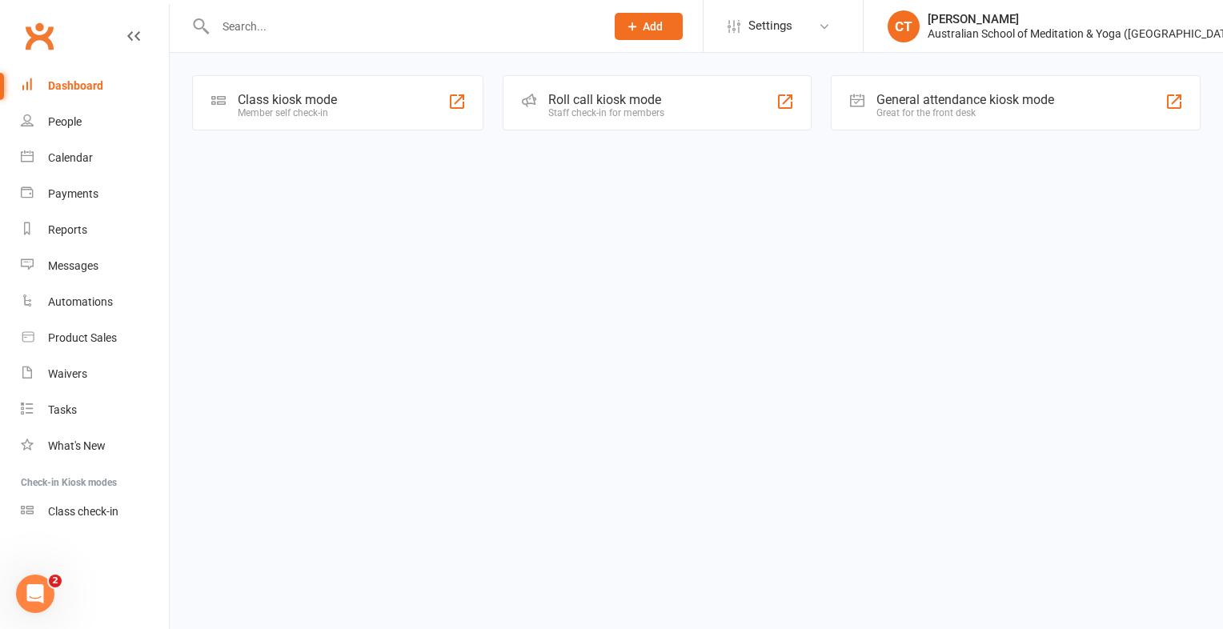
click at [282, 115] on div "Member self check-in" at bounding box center [287, 112] width 99 height 11
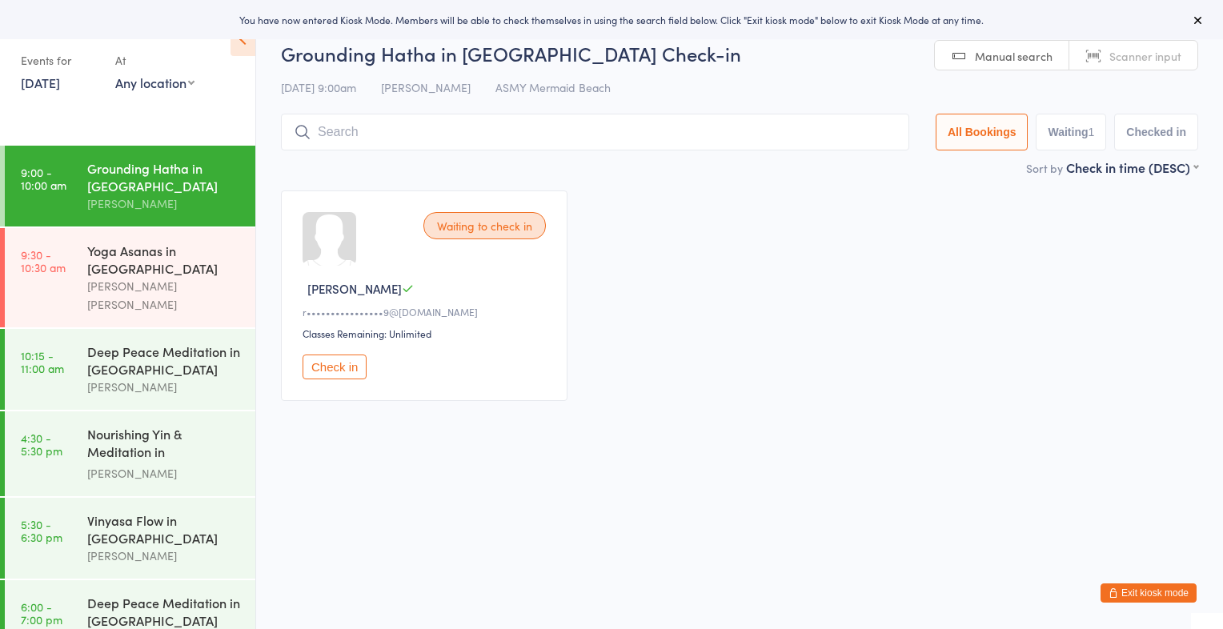
click at [315, 365] on button "Check in" at bounding box center [335, 367] width 64 height 25
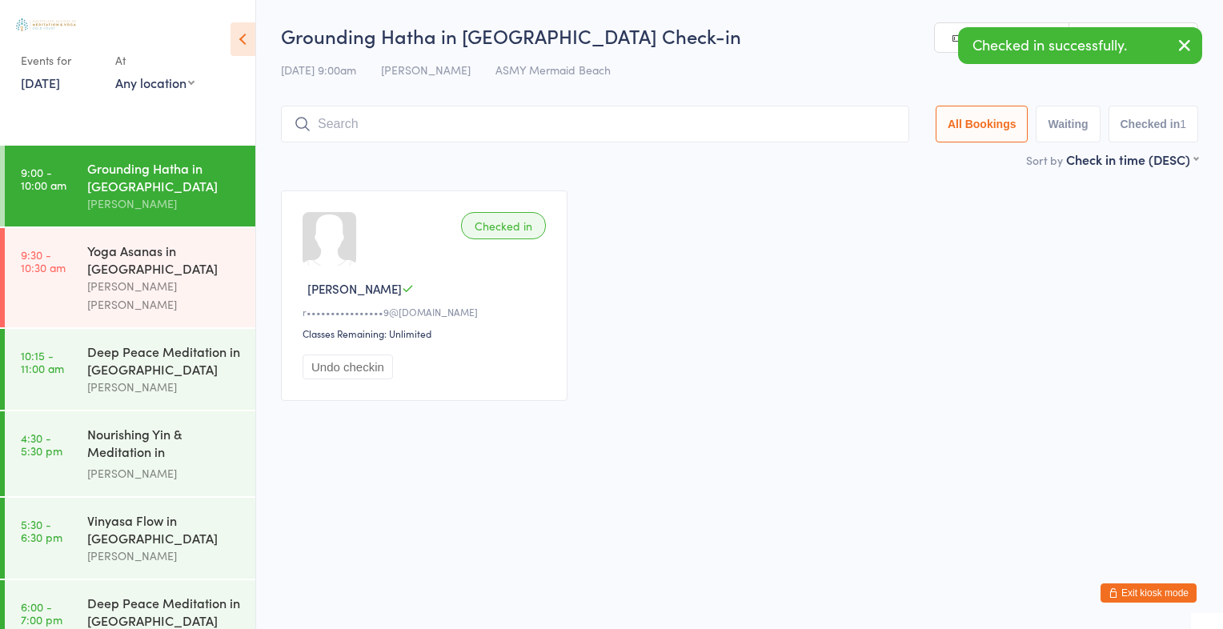
click at [1183, 35] on icon "button" at bounding box center [1184, 45] width 19 height 20
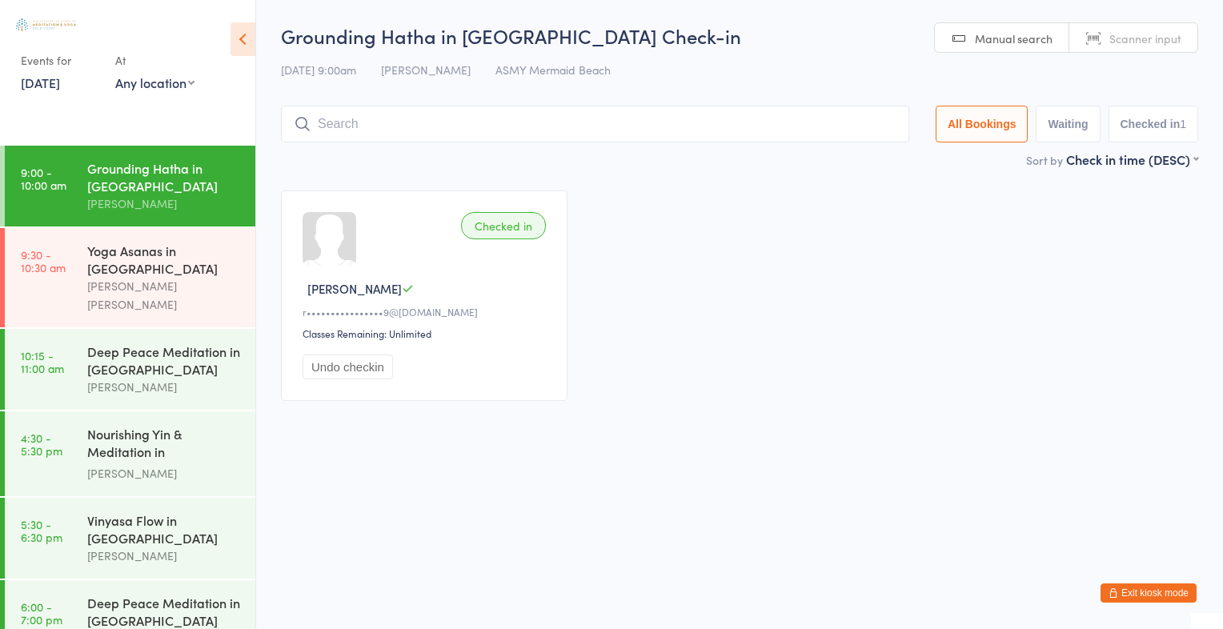
click at [1167, 37] on span "Scanner input" at bounding box center [1145, 38] width 72 height 16
click at [60, 81] on link "11 Aug, 2025" at bounding box center [40, 83] width 39 height 18
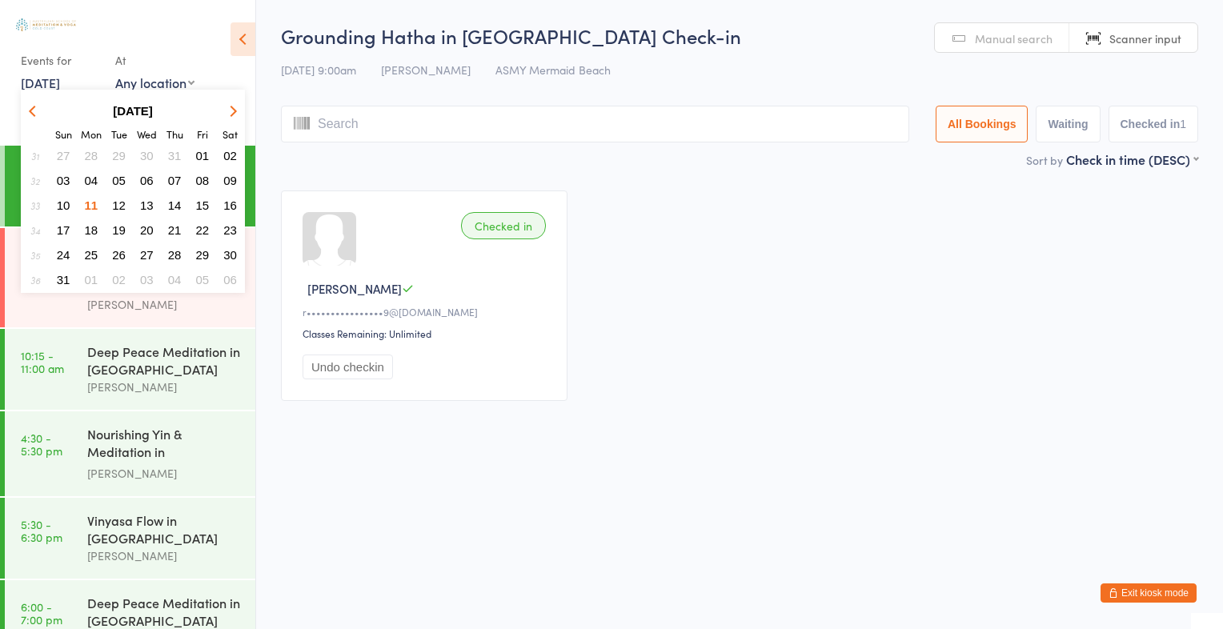
click at [85, 199] on span "11" at bounding box center [92, 206] width 14 height 14
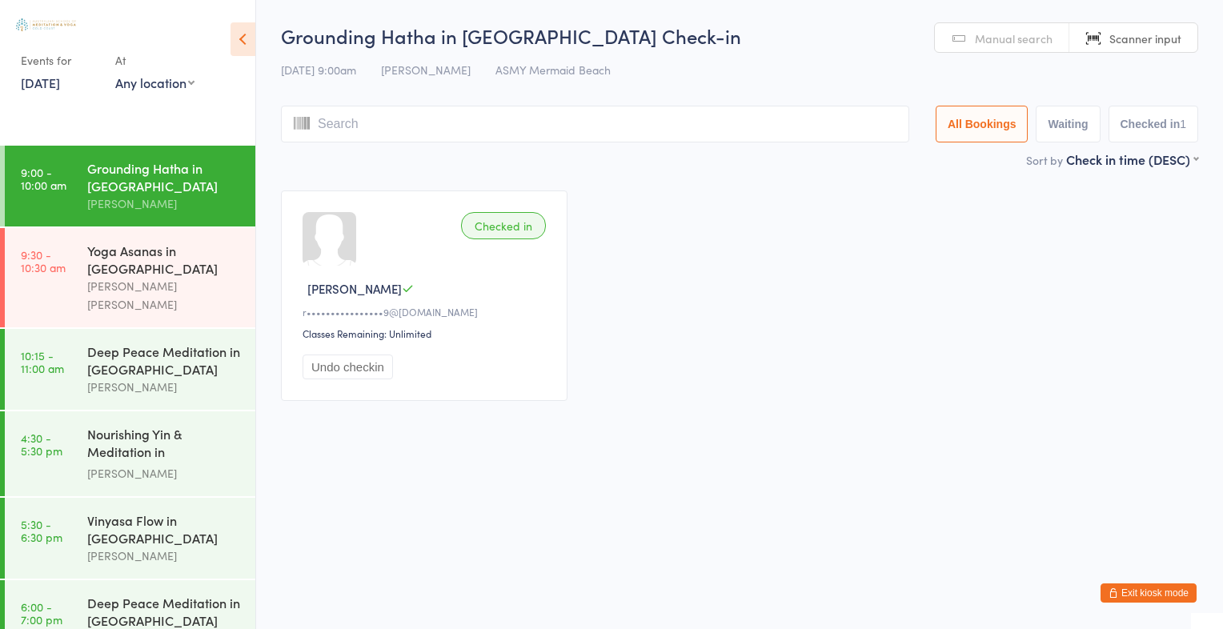
scroll to position [2, 0]
click at [41, 83] on link "11 Aug, 2025" at bounding box center [40, 83] width 39 height 18
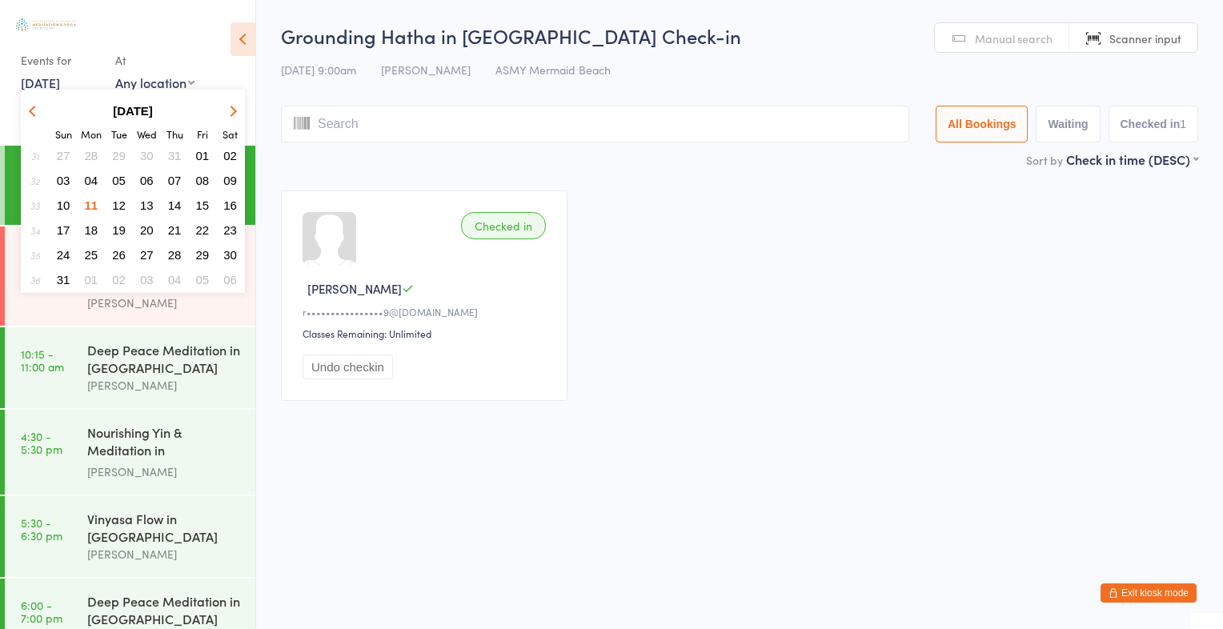
click at [62, 202] on span "10" at bounding box center [64, 206] width 14 height 14
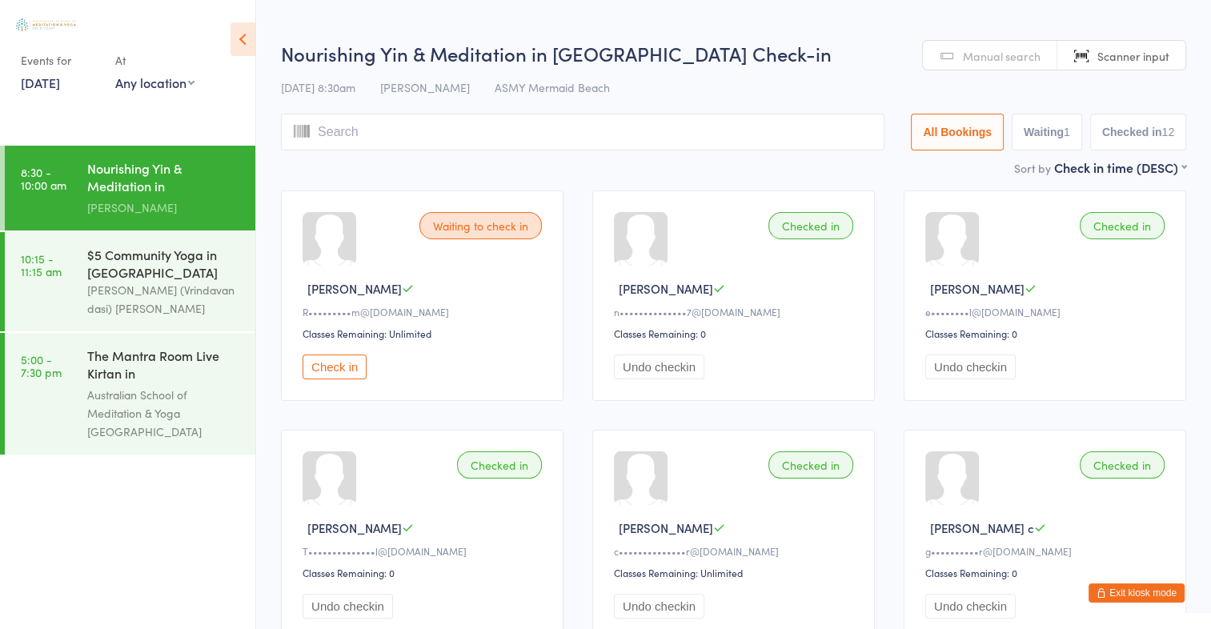
click at [45, 87] on link "10 Aug, 2025" at bounding box center [40, 83] width 39 height 18
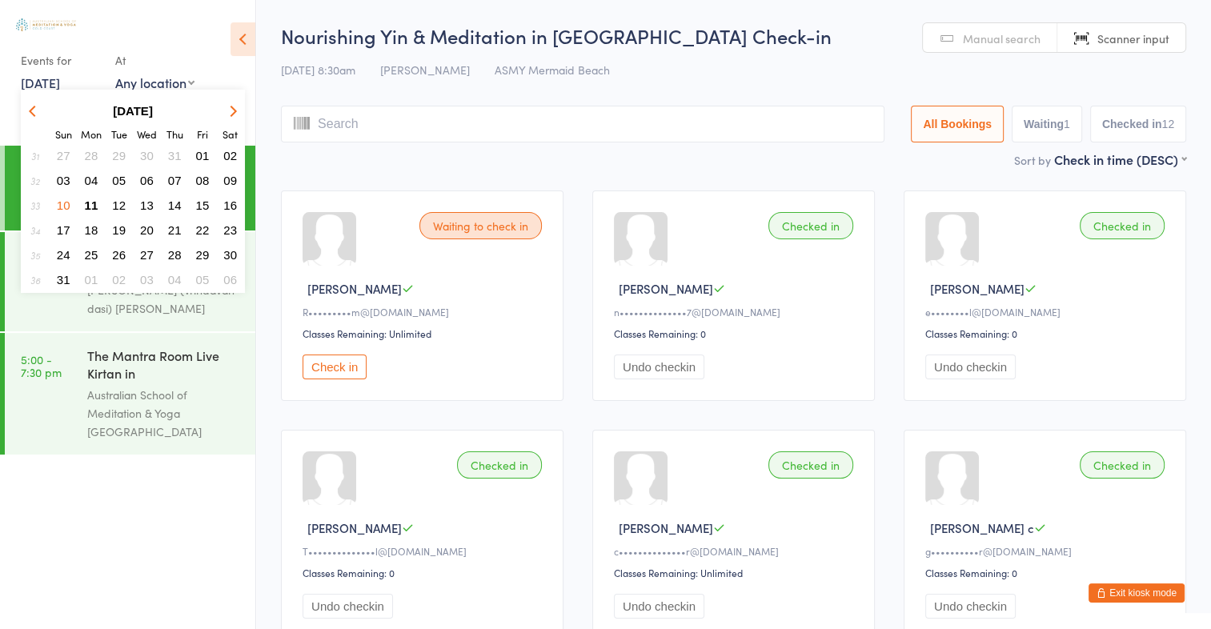
click at [197, 155] on span "01" at bounding box center [203, 156] width 14 height 14
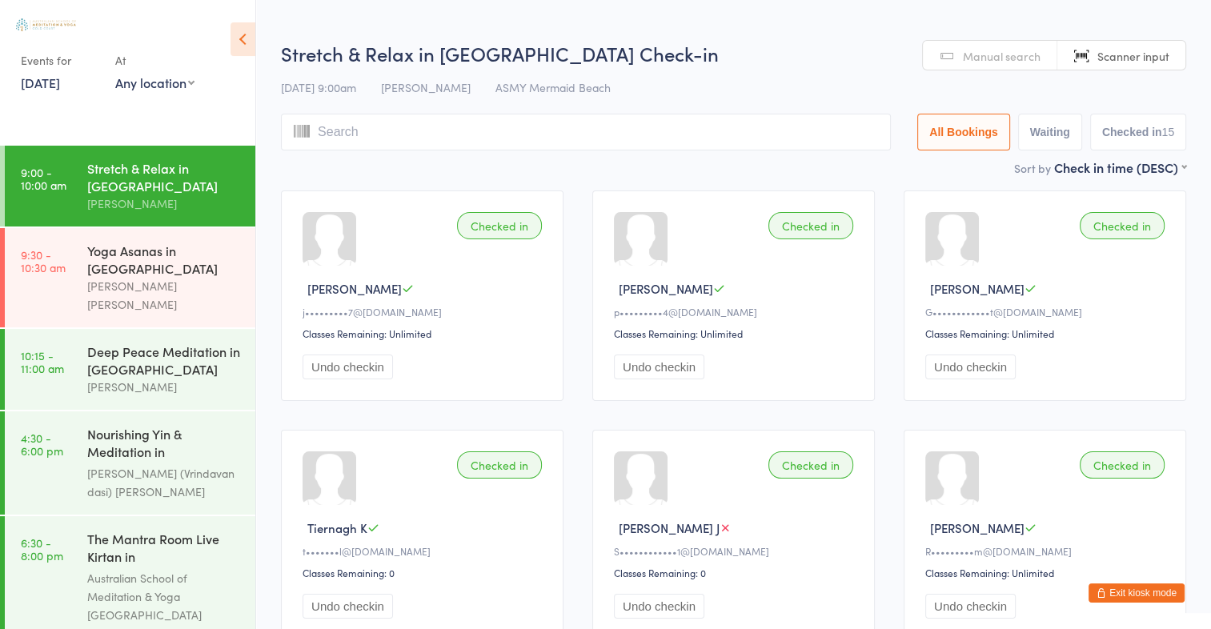
click at [46, 82] on link "1 Aug, 2025" at bounding box center [40, 83] width 39 height 18
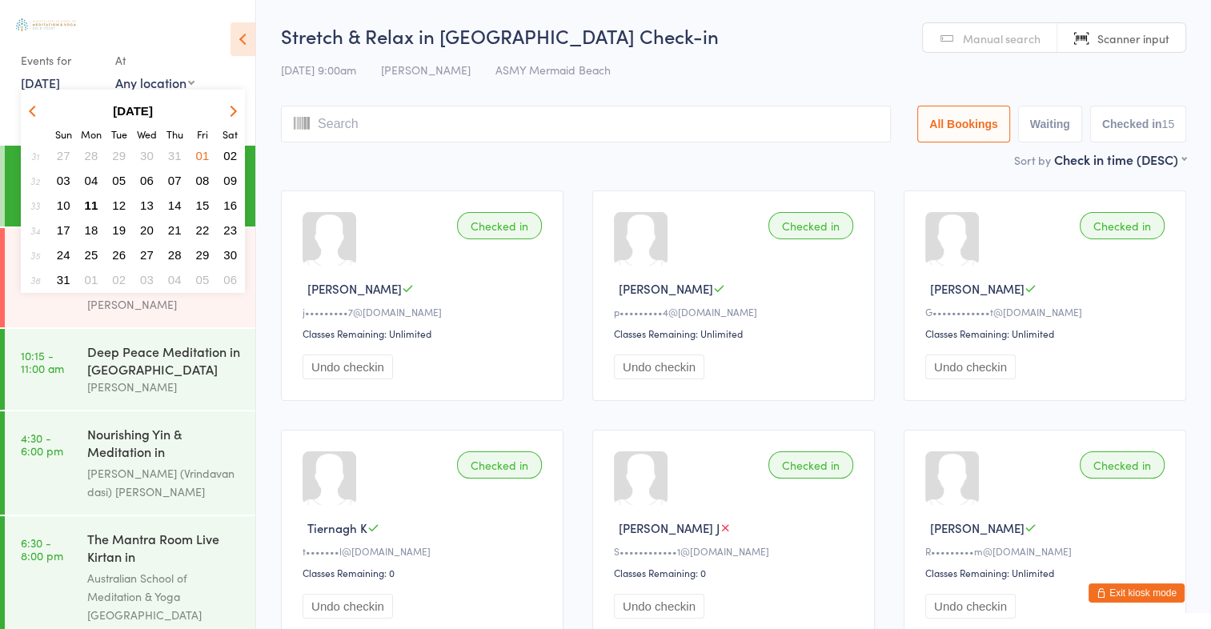
click at [46, 82] on link "1 Aug, 2025" at bounding box center [40, 83] width 39 height 18
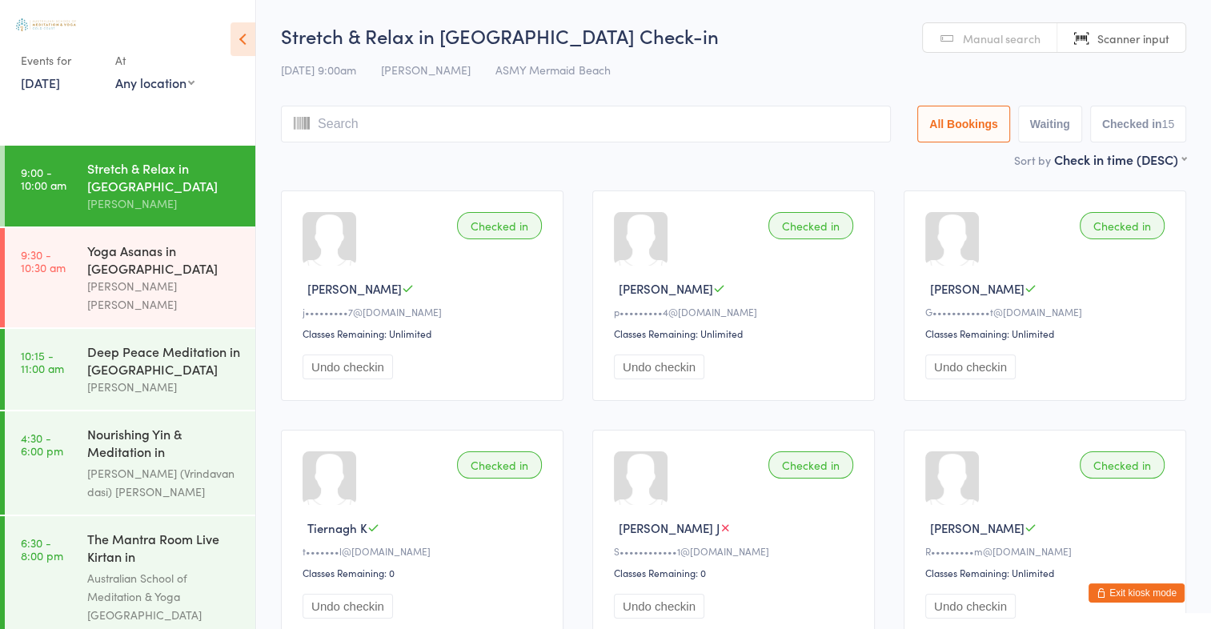
click at [46, 82] on link "1 Aug, 2025" at bounding box center [40, 83] width 39 height 18
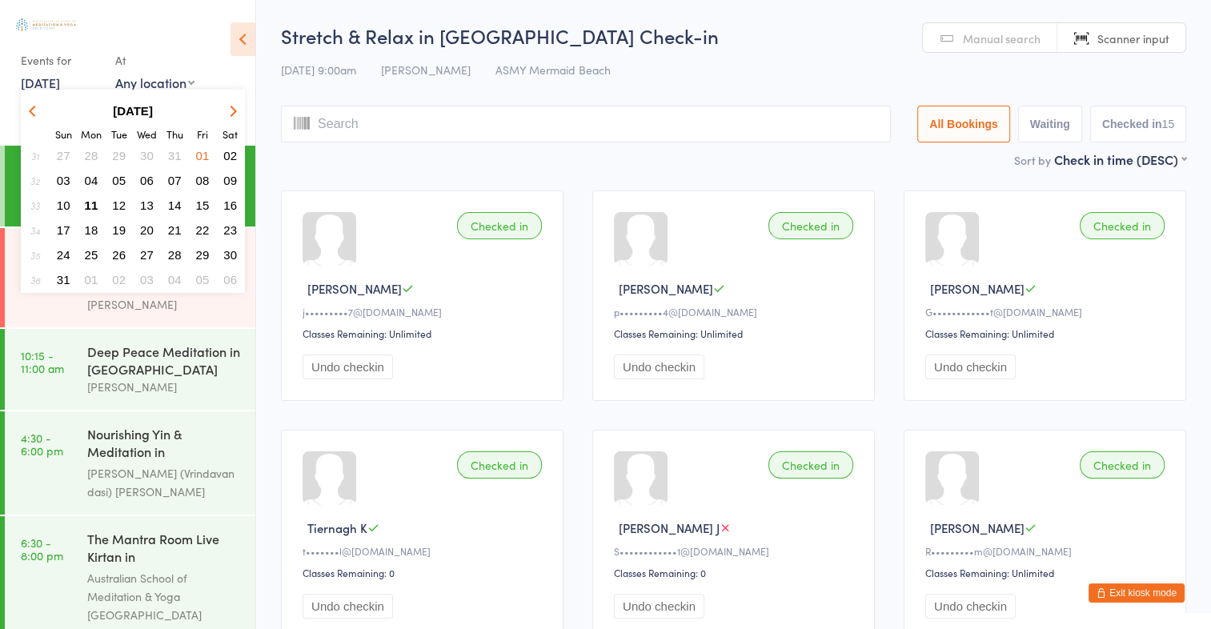
click at [46, 82] on link "1 Aug, 2025" at bounding box center [40, 83] width 39 height 18
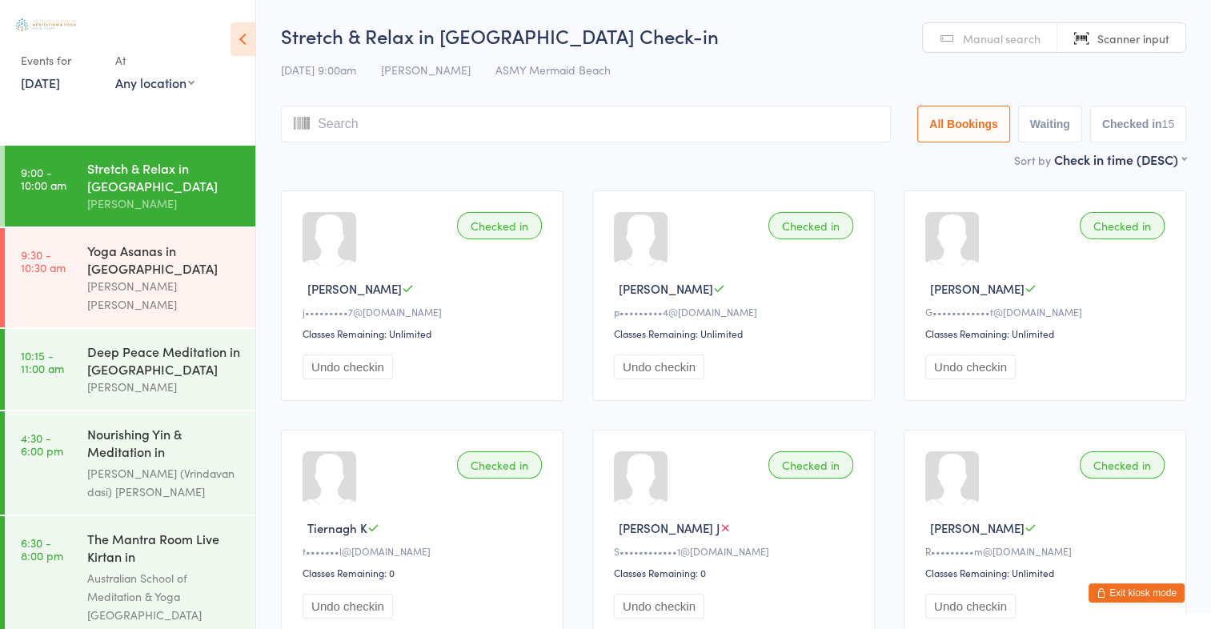
click at [46, 82] on link "1 Aug, 2025" at bounding box center [40, 83] width 39 height 18
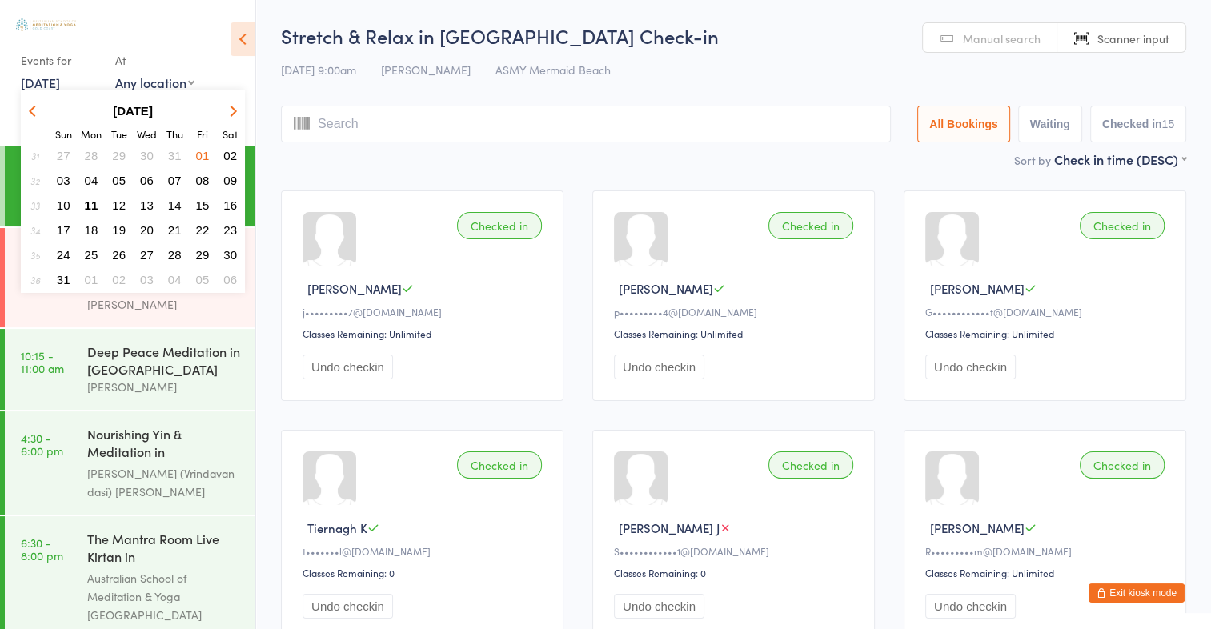
click at [199, 178] on span "08" at bounding box center [203, 181] width 14 height 14
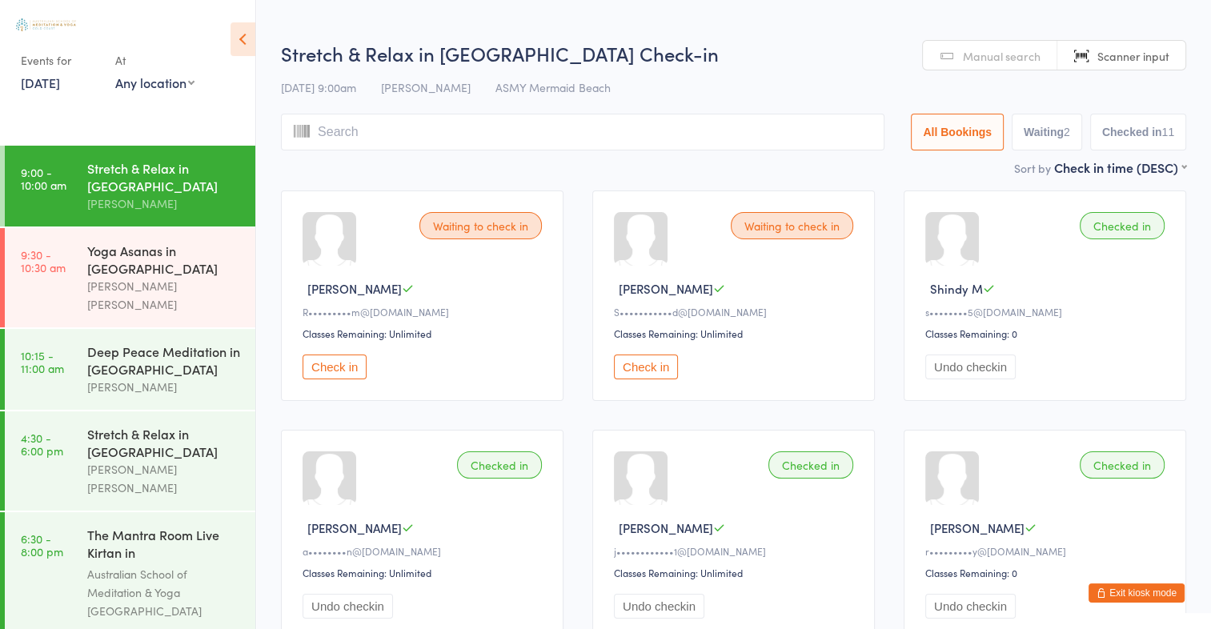
click at [60, 82] on link "8 Aug, 2025" at bounding box center [40, 83] width 39 height 18
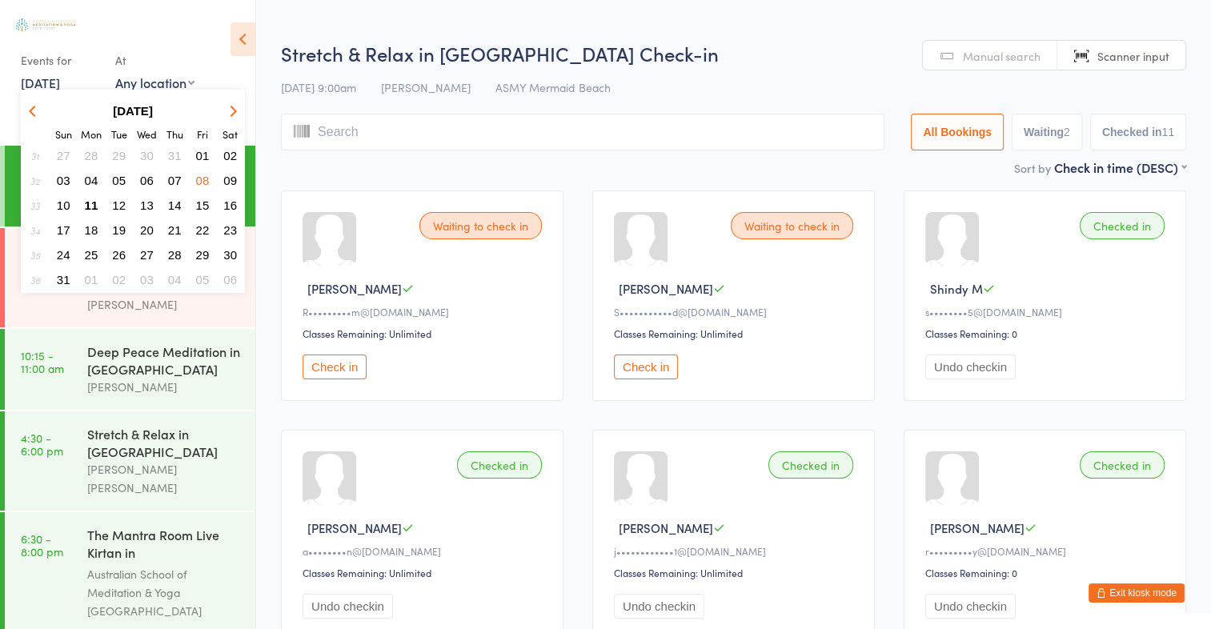
click at [60, 82] on link "8 Aug, 2025" at bounding box center [40, 83] width 39 height 18
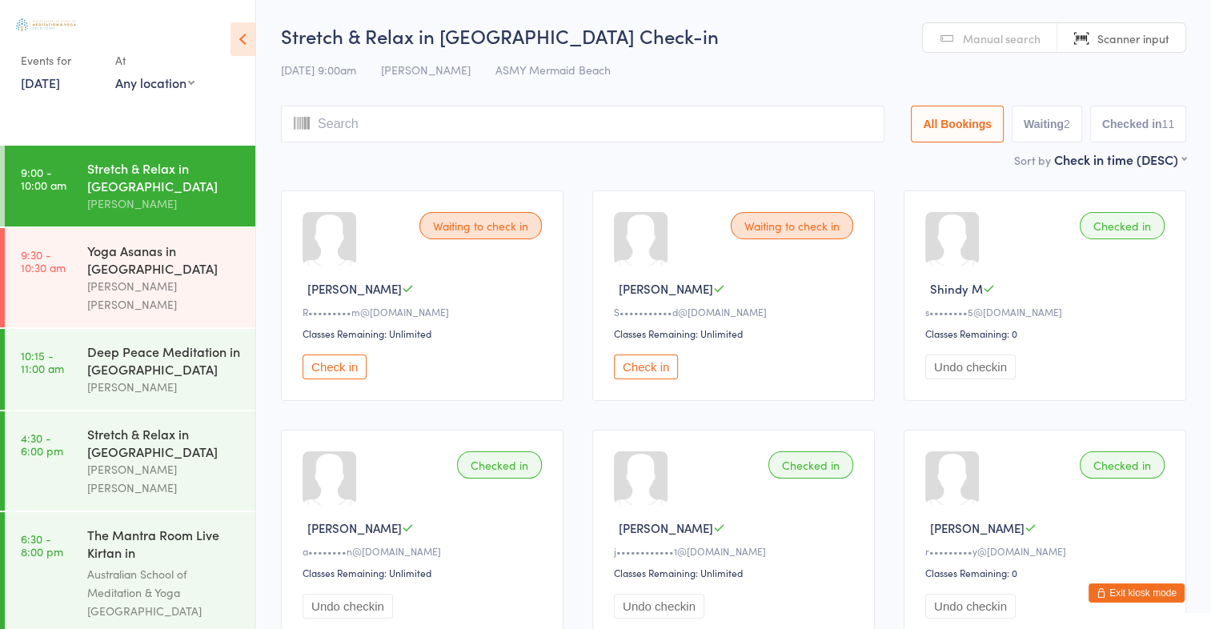
click at [60, 82] on link "8 Aug, 2025" at bounding box center [40, 83] width 39 height 18
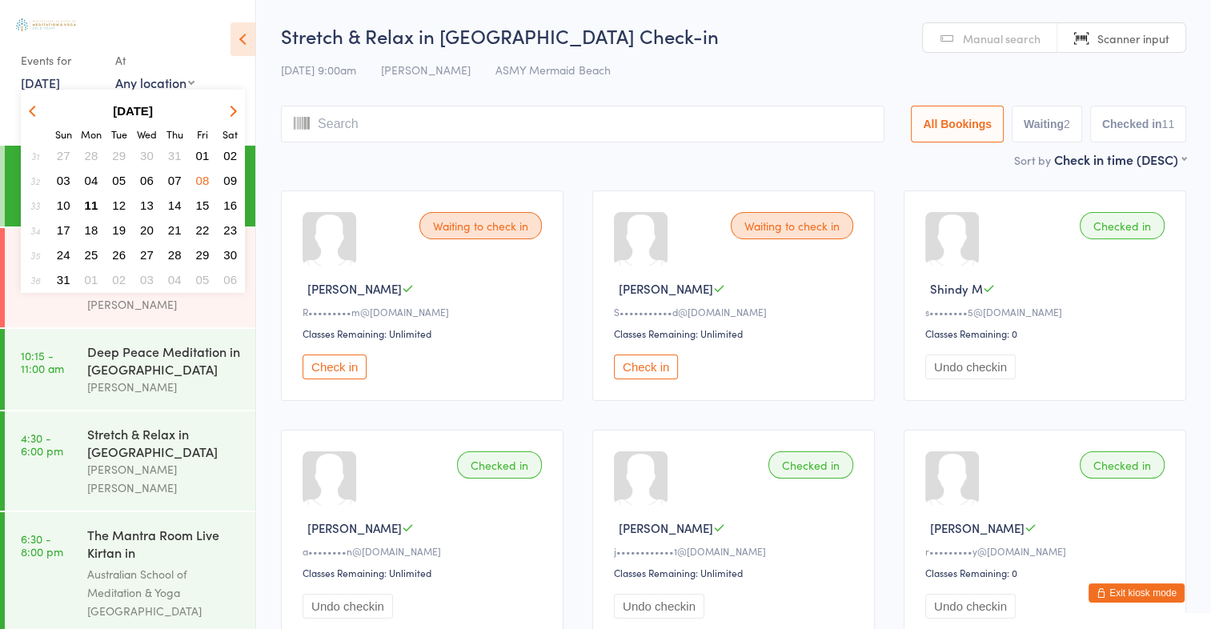
click at [60, 82] on link "8 Aug, 2025" at bounding box center [40, 83] width 39 height 18
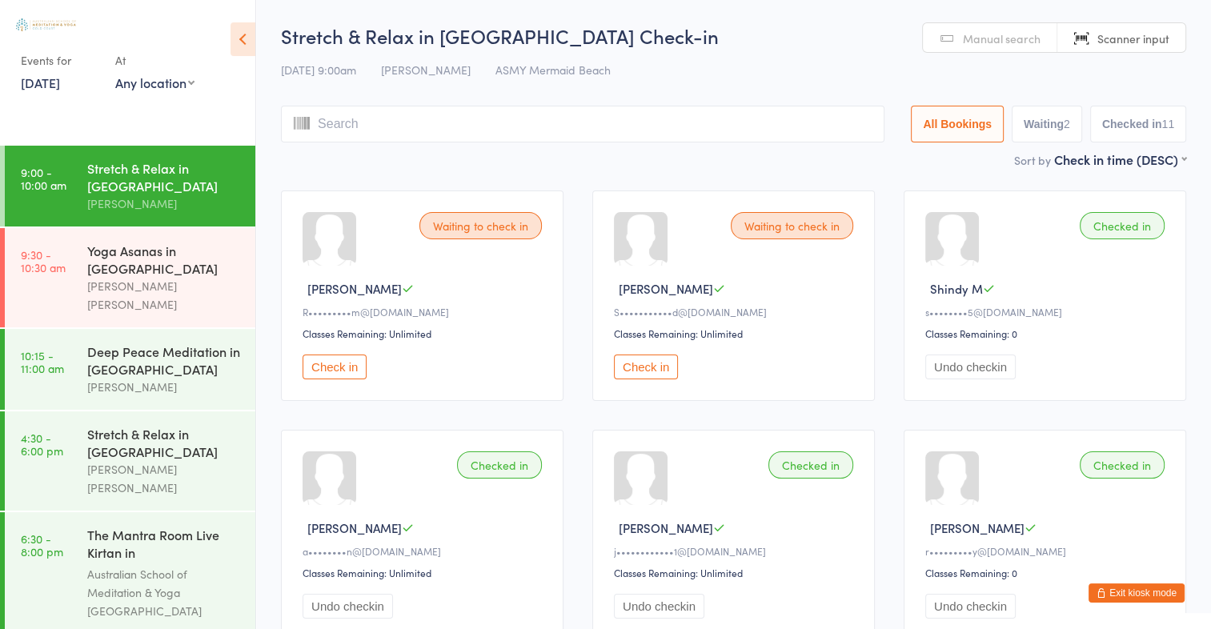
click at [60, 82] on link "8 Aug, 2025" at bounding box center [40, 83] width 39 height 18
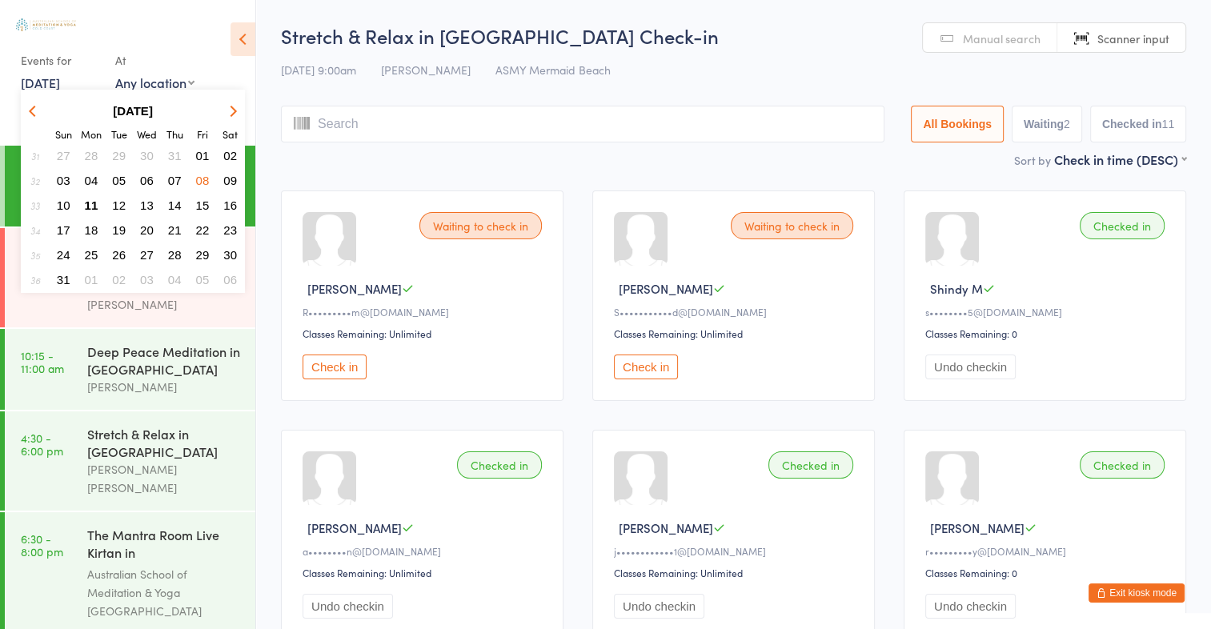
click at [90, 199] on span "11" at bounding box center [92, 206] width 14 height 14
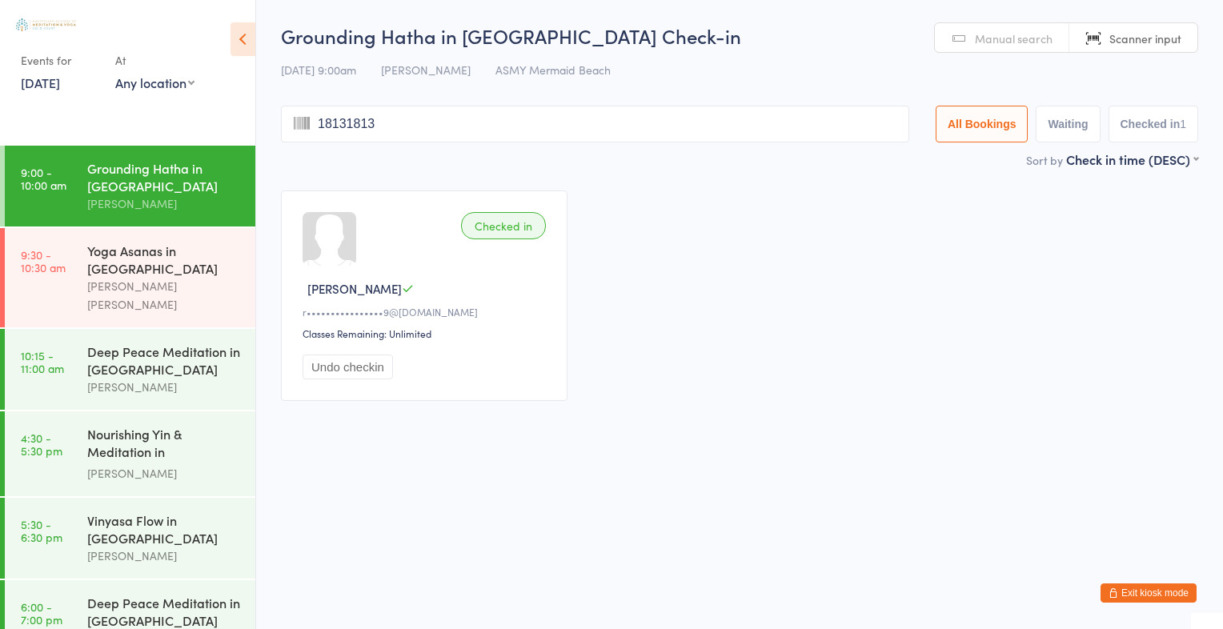
type input "18131813"
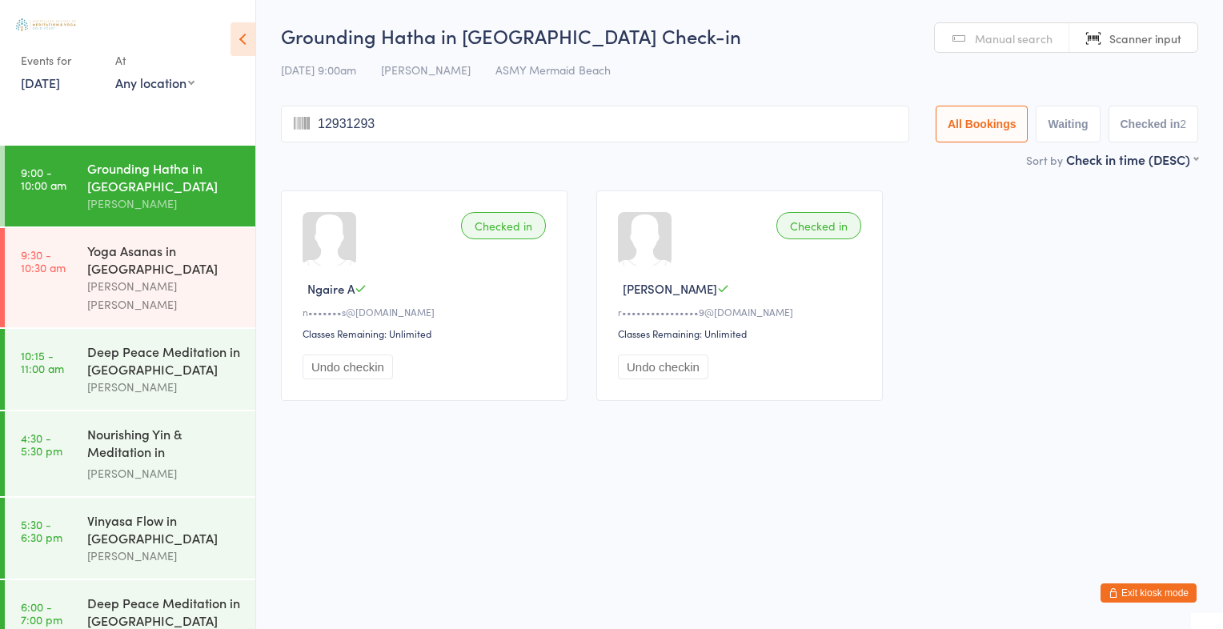
type input "12931293"
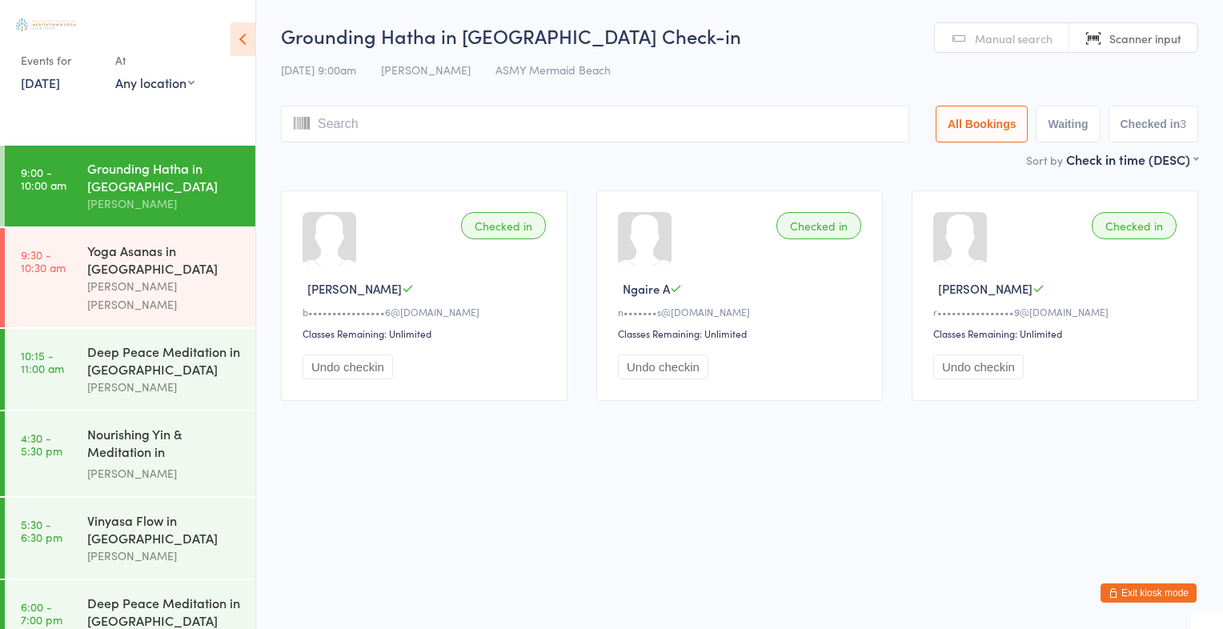
click at [60, 82] on link "11 Aug, 2025" at bounding box center [40, 83] width 39 height 18
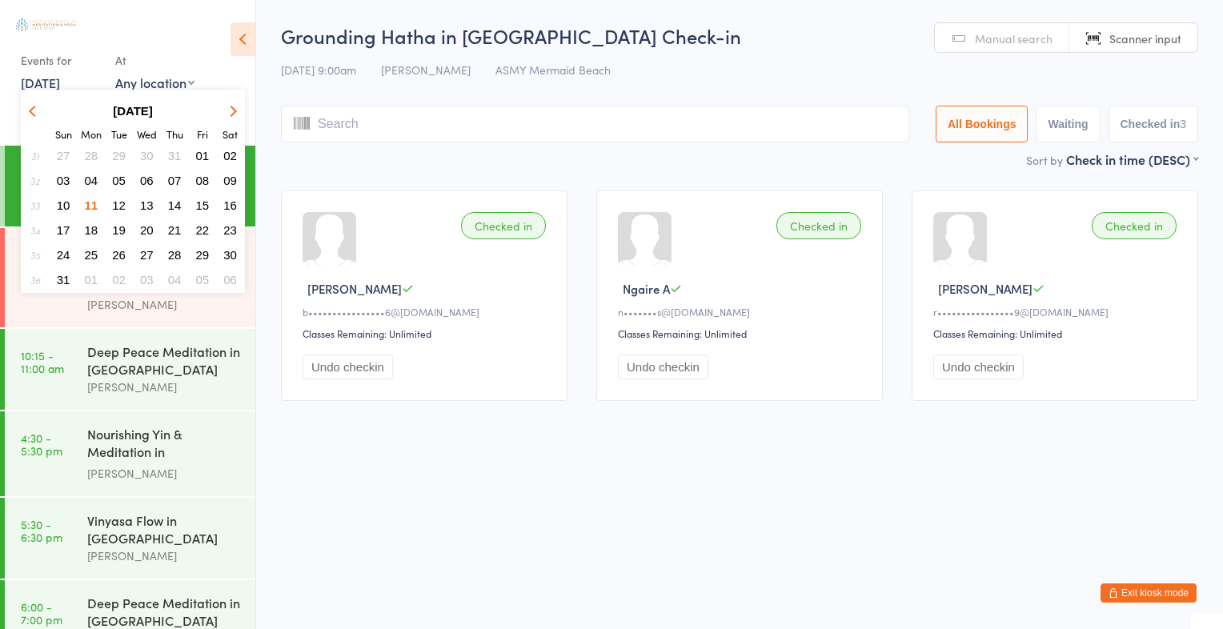
click at [118, 204] on span "12" at bounding box center [119, 206] width 14 height 14
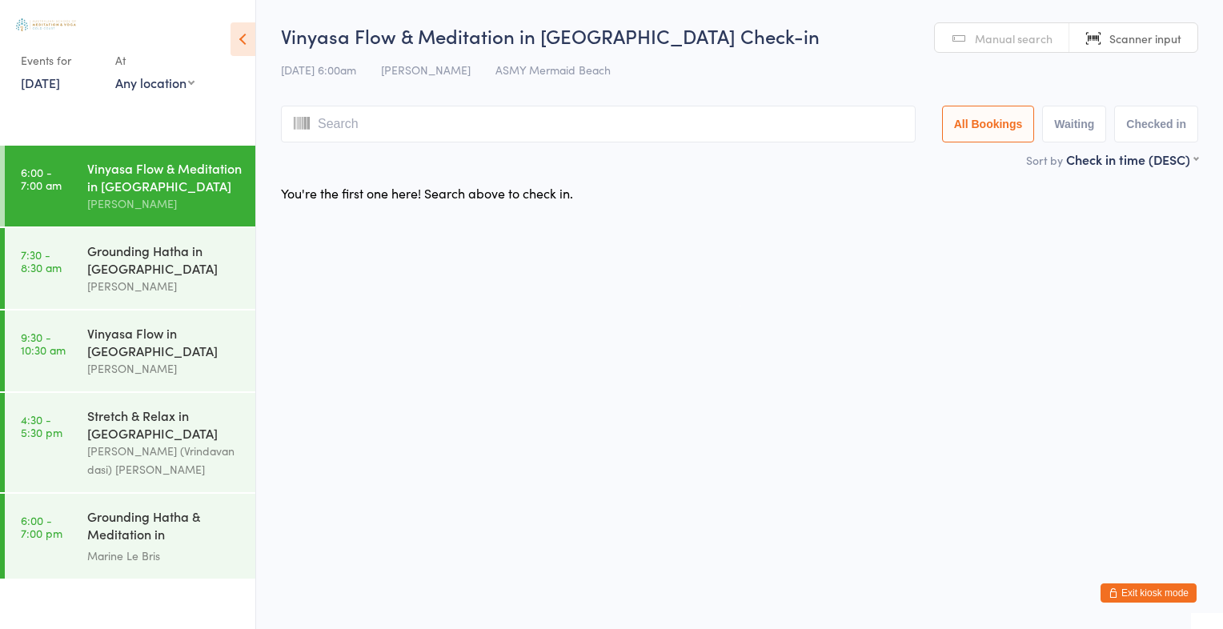
click at [60, 88] on link "12 Aug, 2025" at bounding box center [40, 83] width 39 height 18
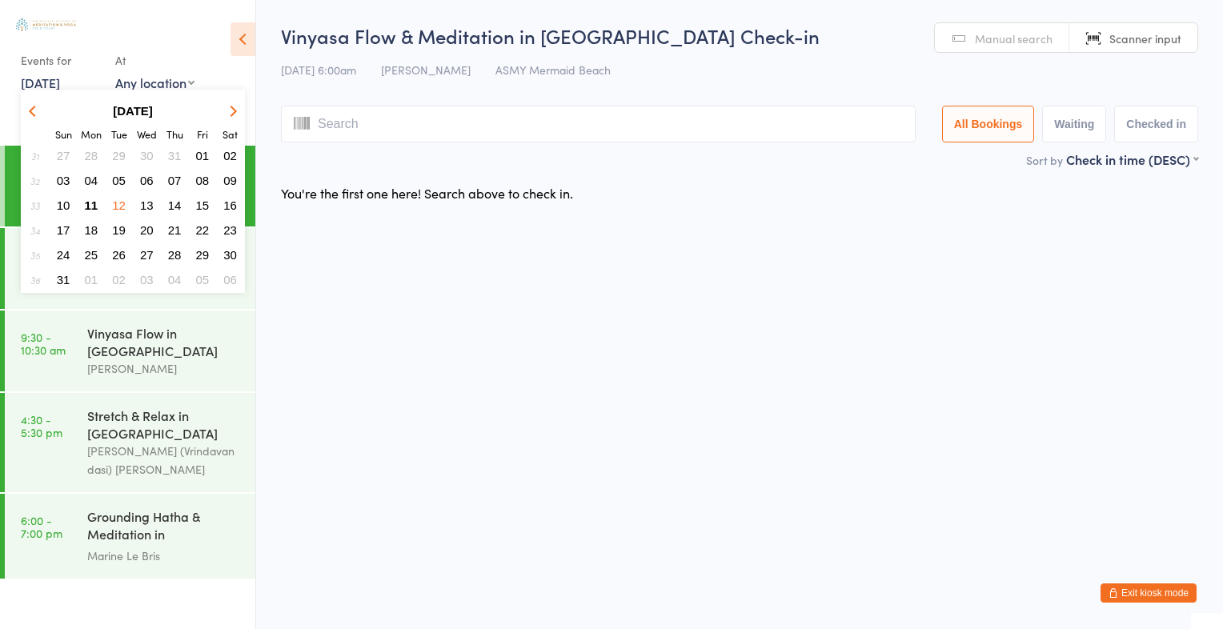
click at [93, 206] on span "11" at bounding box center [92, 206] width 14 height 14
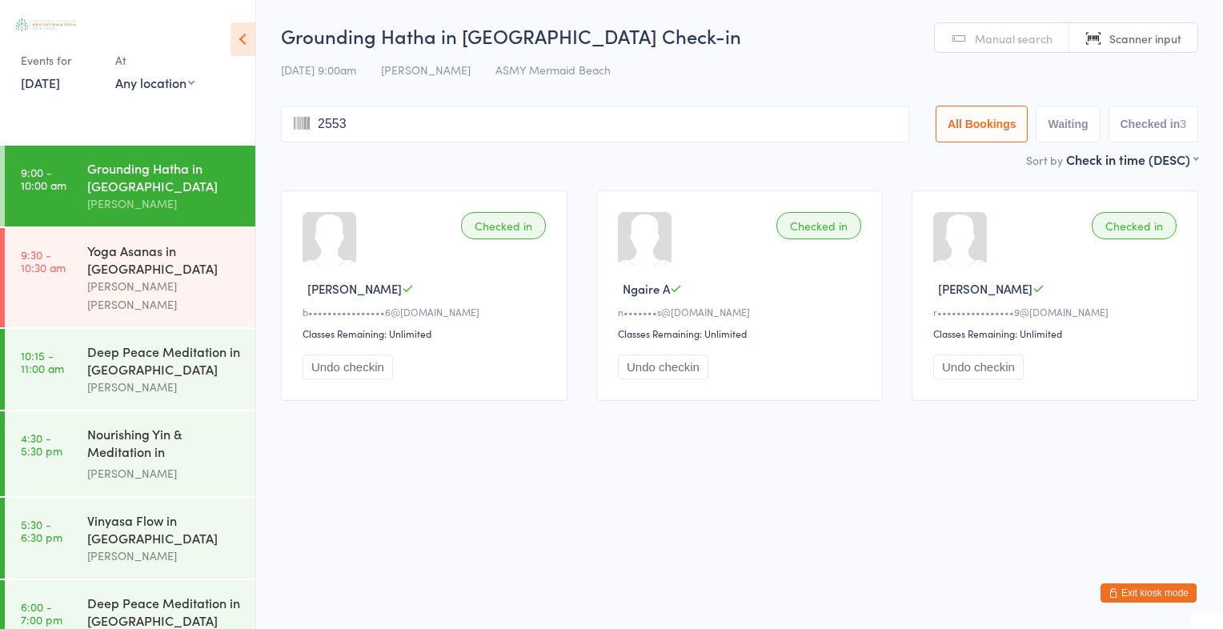
type input "2553"
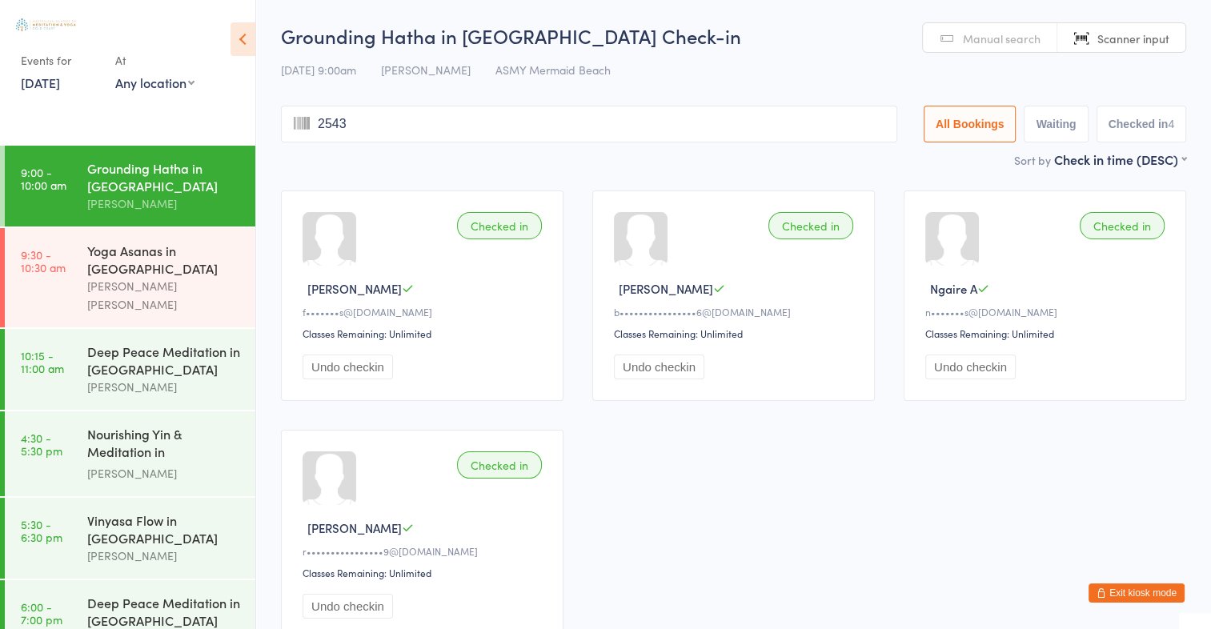
type input "2543"
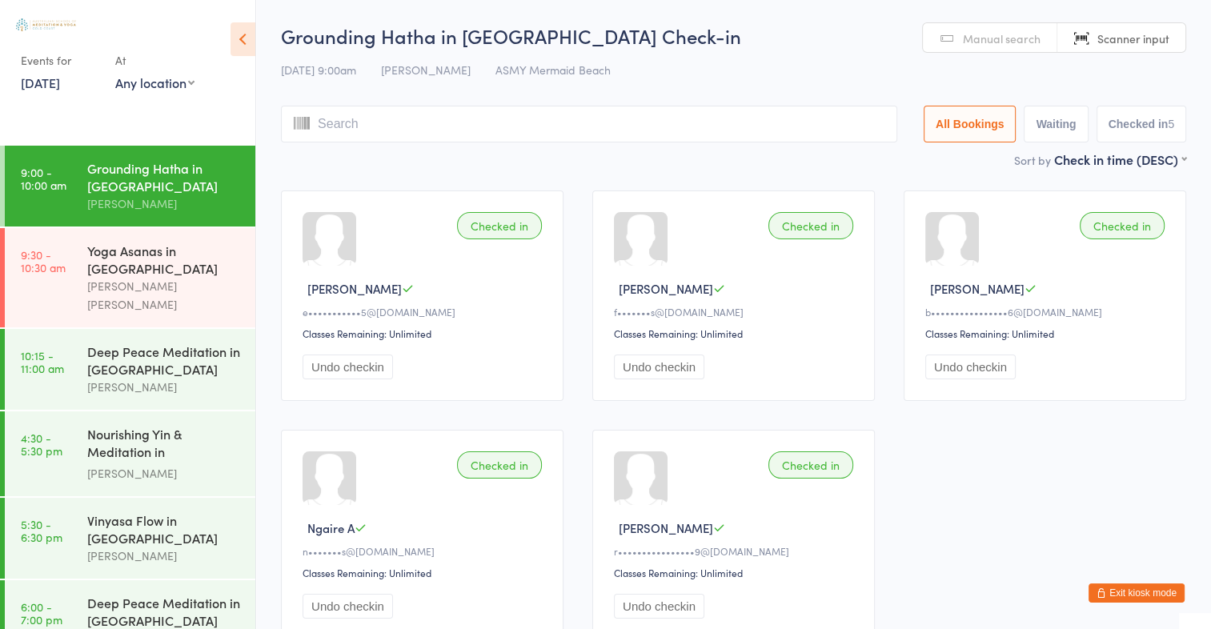
click at [1008, 39] on span "Manual search" at bounding box center [1002, 38] width 78 height 16
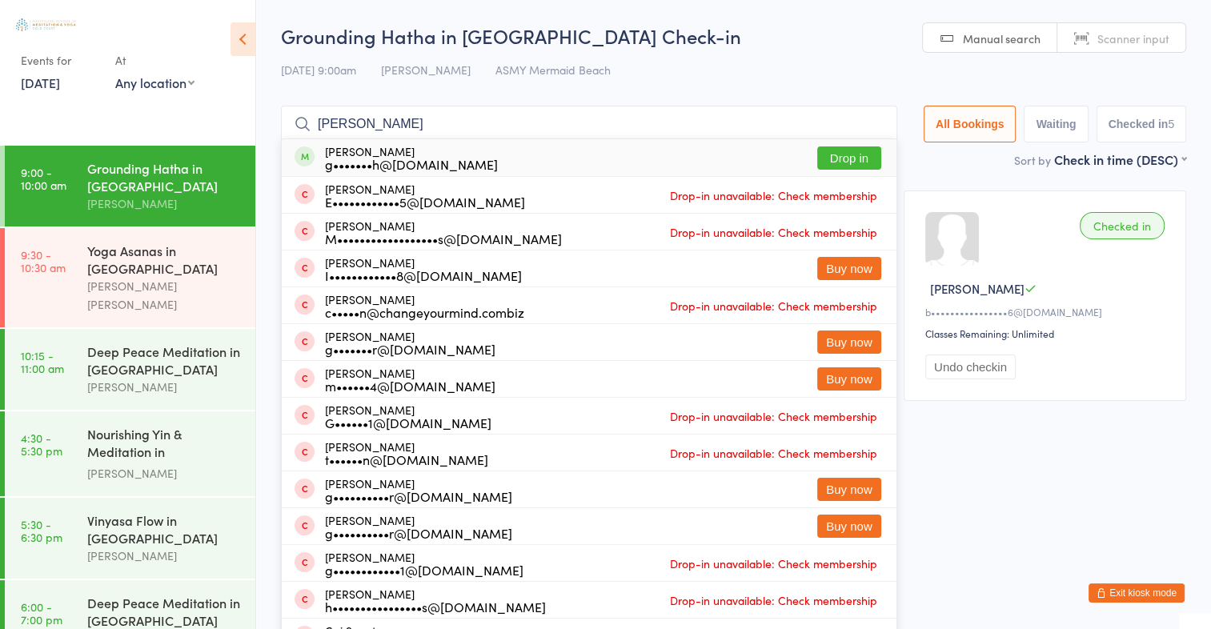
type input "Gail Hughes"
click at [848, 162] on button "Drop in" at bounding box center [849, 157] width 64 height 23
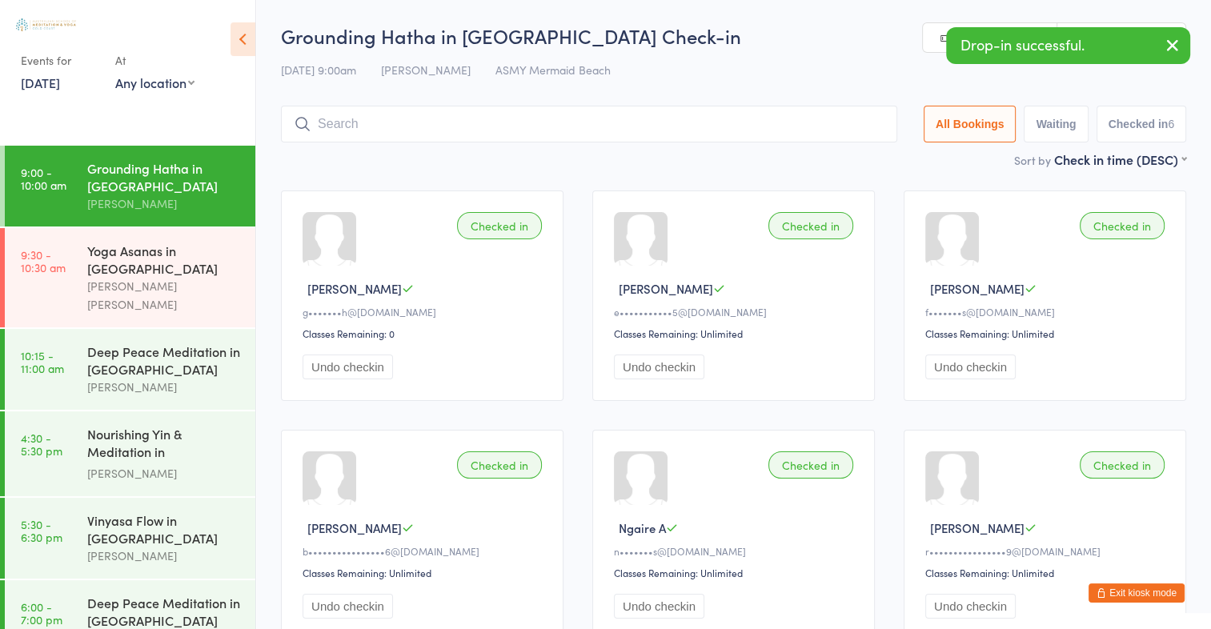
click at [1173, 48] on icon "button" at bounding box center [1172, 45] width 19 height 20
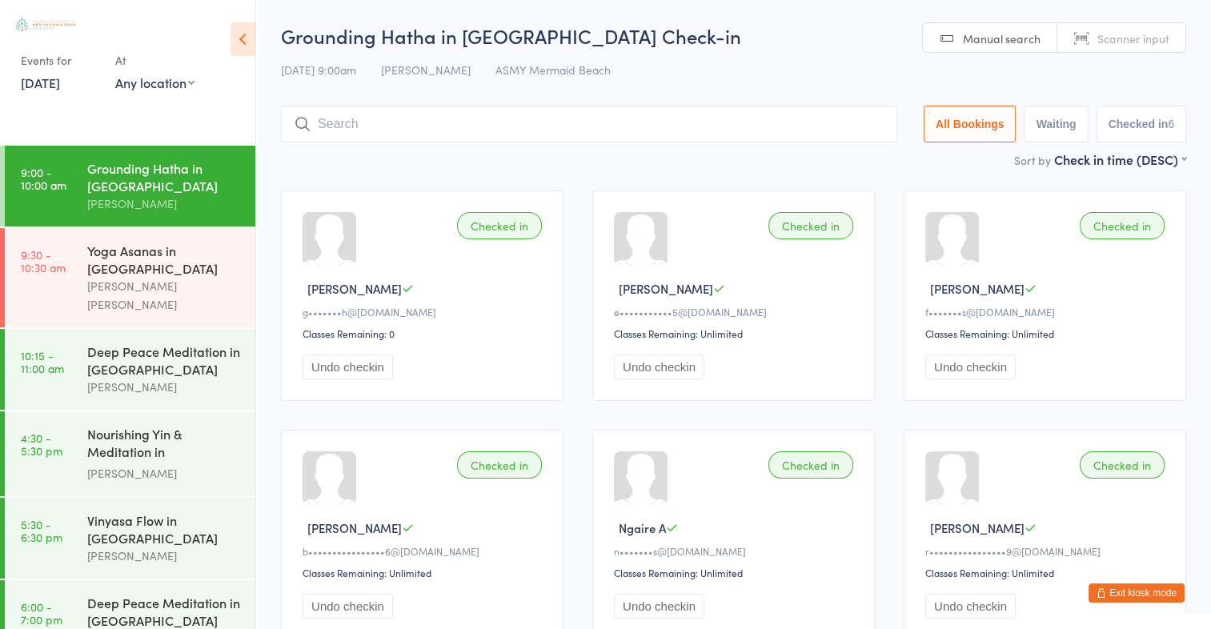
click at [1132, 45] on span "Scanner input" at bounding box center [1133, 38] width 72 height 16
type input "1347"
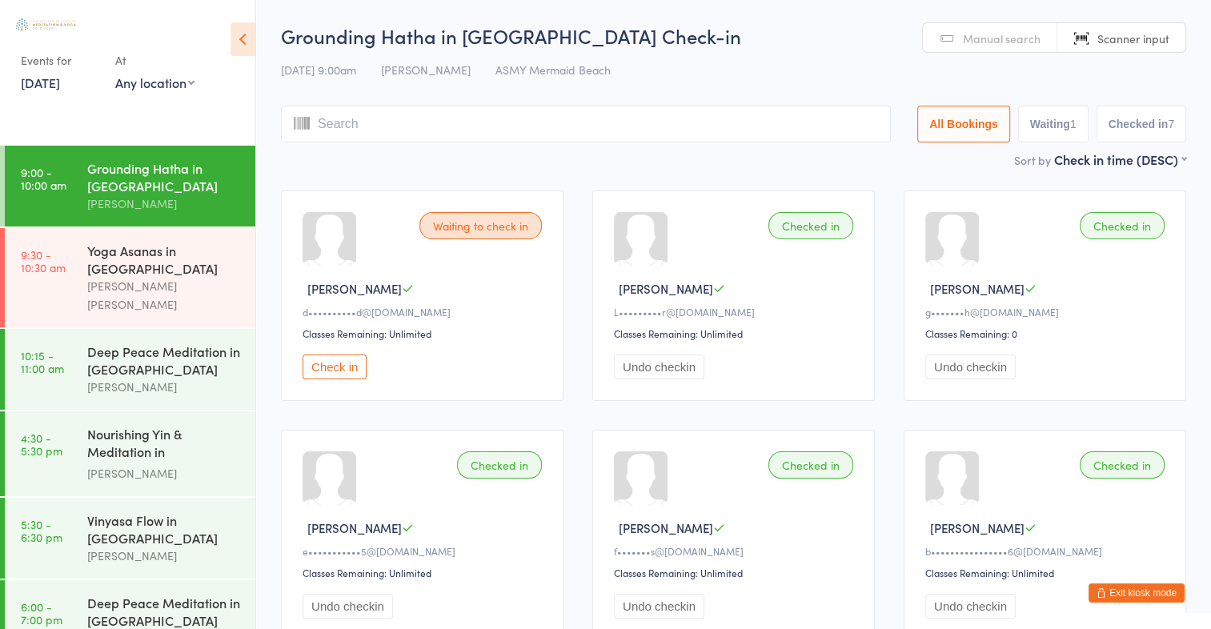
click at [351, 373] on button "Check in" at bounding box center [335, 367] width 64 height 25
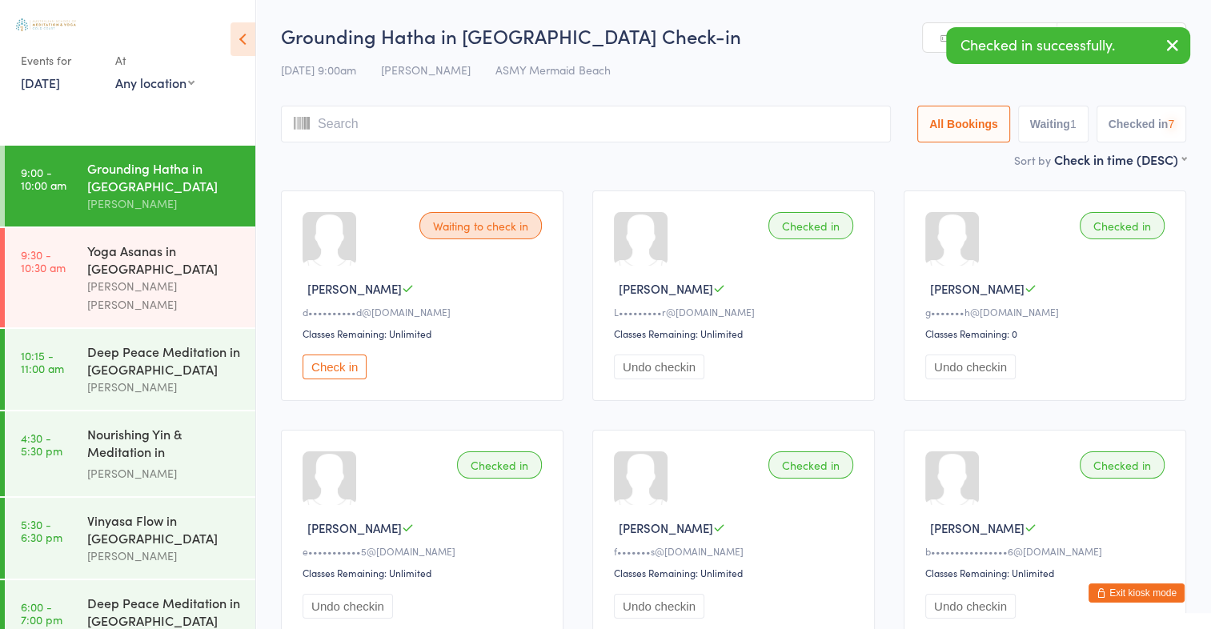
click at [351, 373] on button "Check in" at bounding box center [335, 367] width 64 height 25
click at [1173, 42] on icon "button" at bounding box center [1172, 45] width 19 height 20
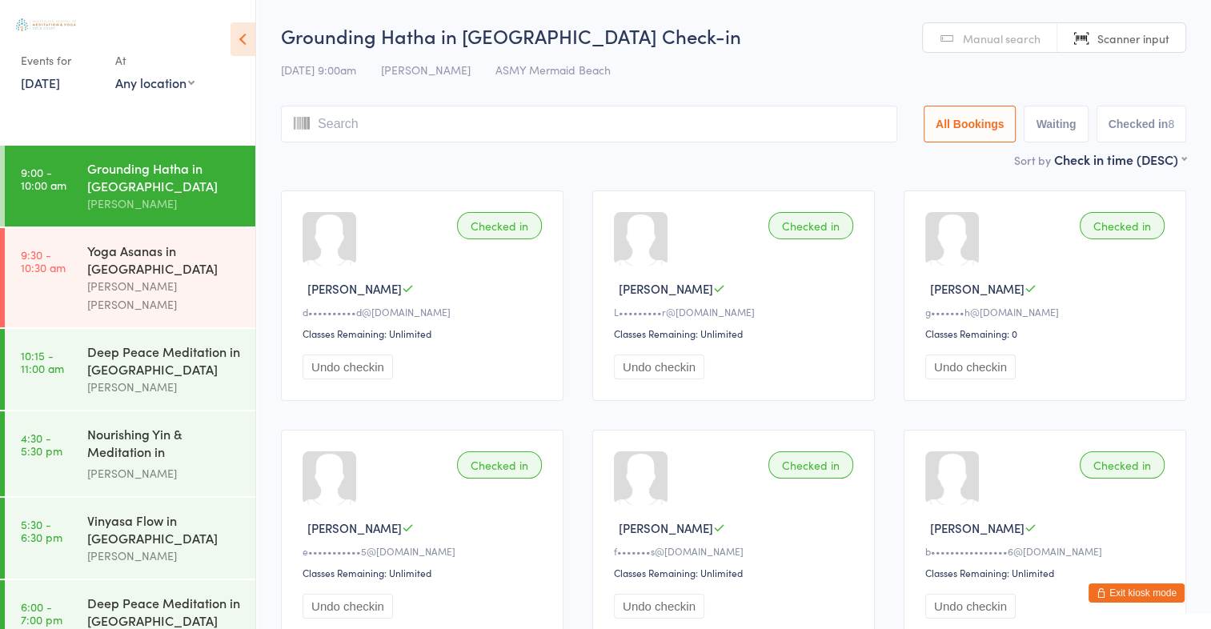
click at [427, 120] on input "search" at bounding box center [589, 124] width 616 height 37
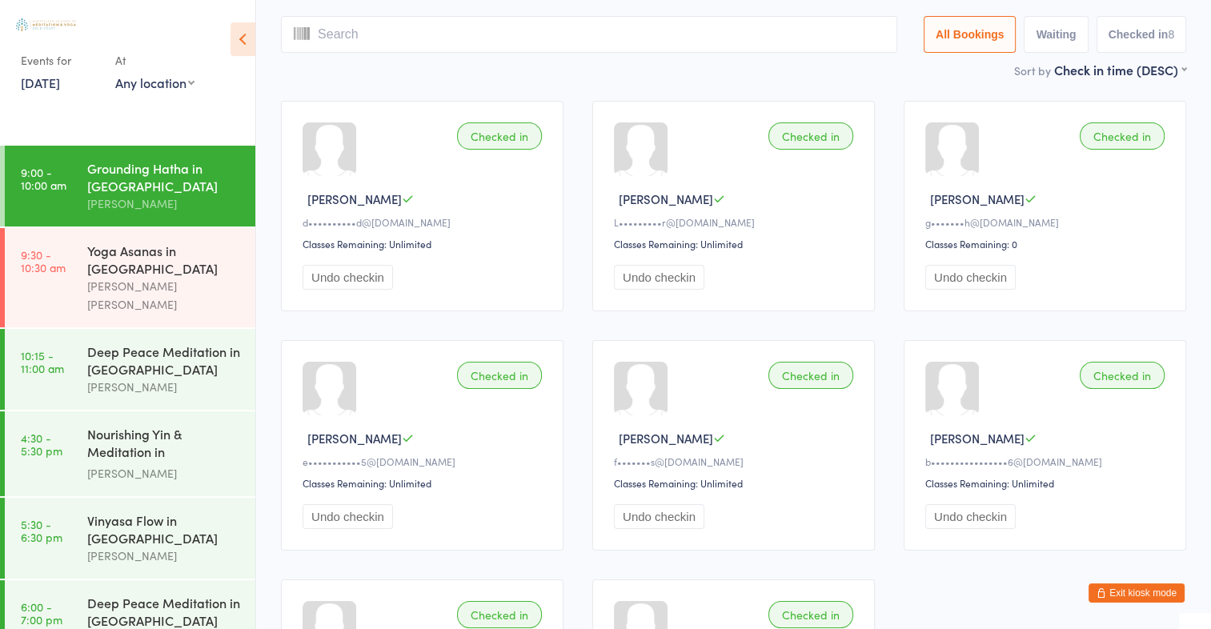
scroll to position [106, 0]
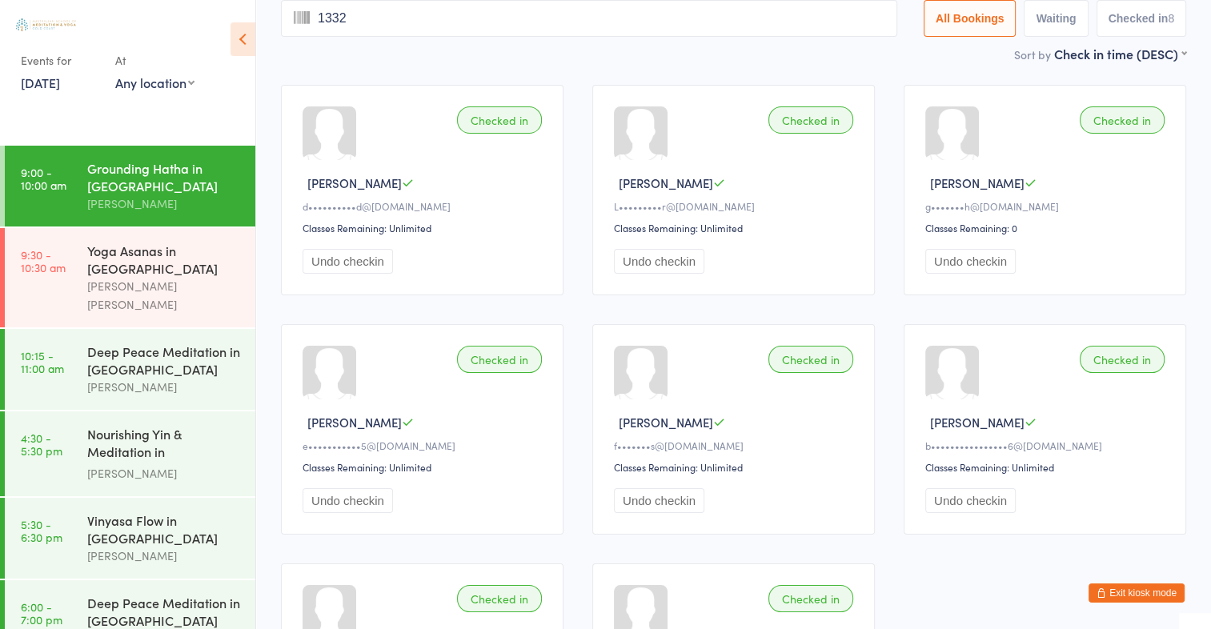
type input "1332"
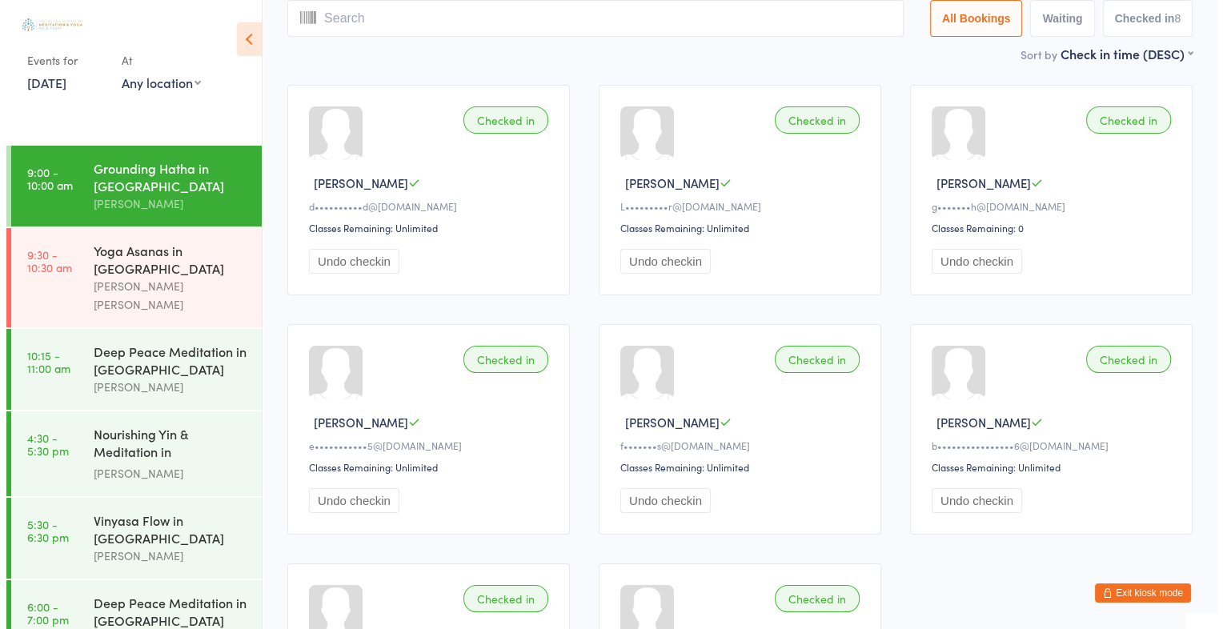
scroll to position [0, 0]
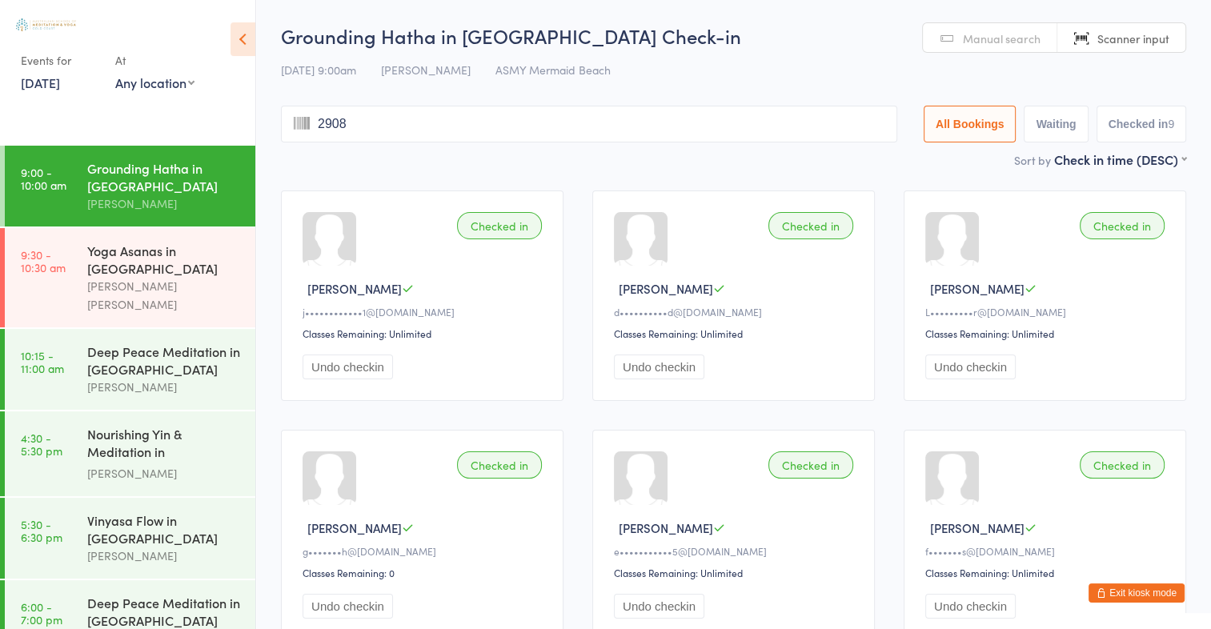
type input "2908"
type input "CA21540441249CA2154044"
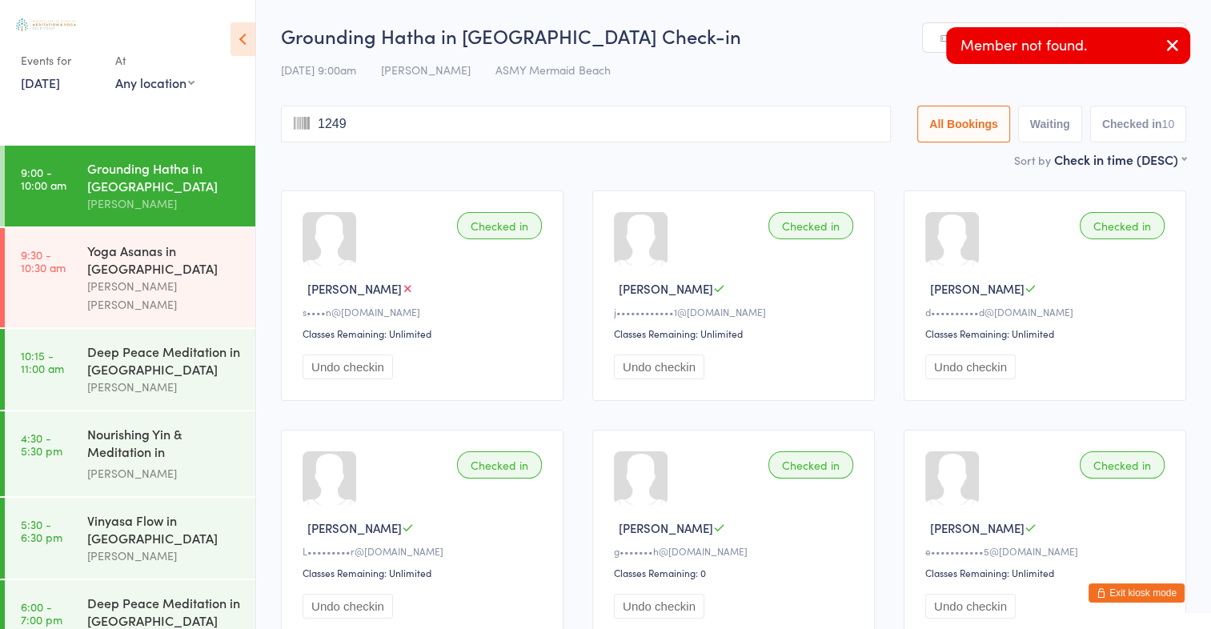
type input "1249"
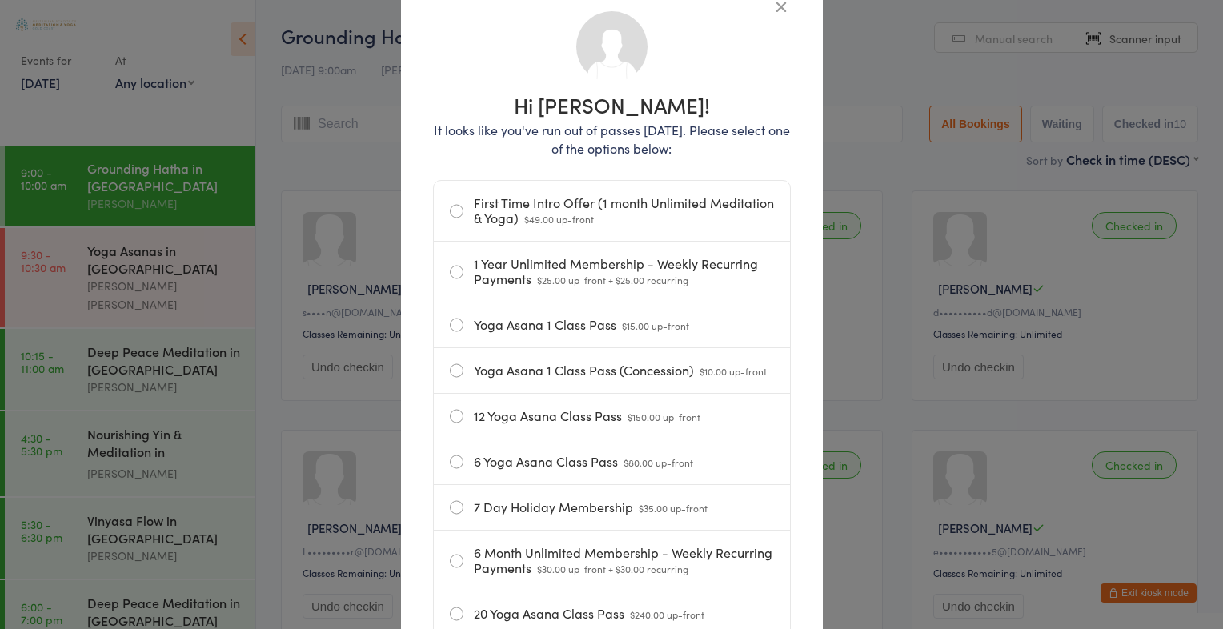
scroll to position [120, 0]
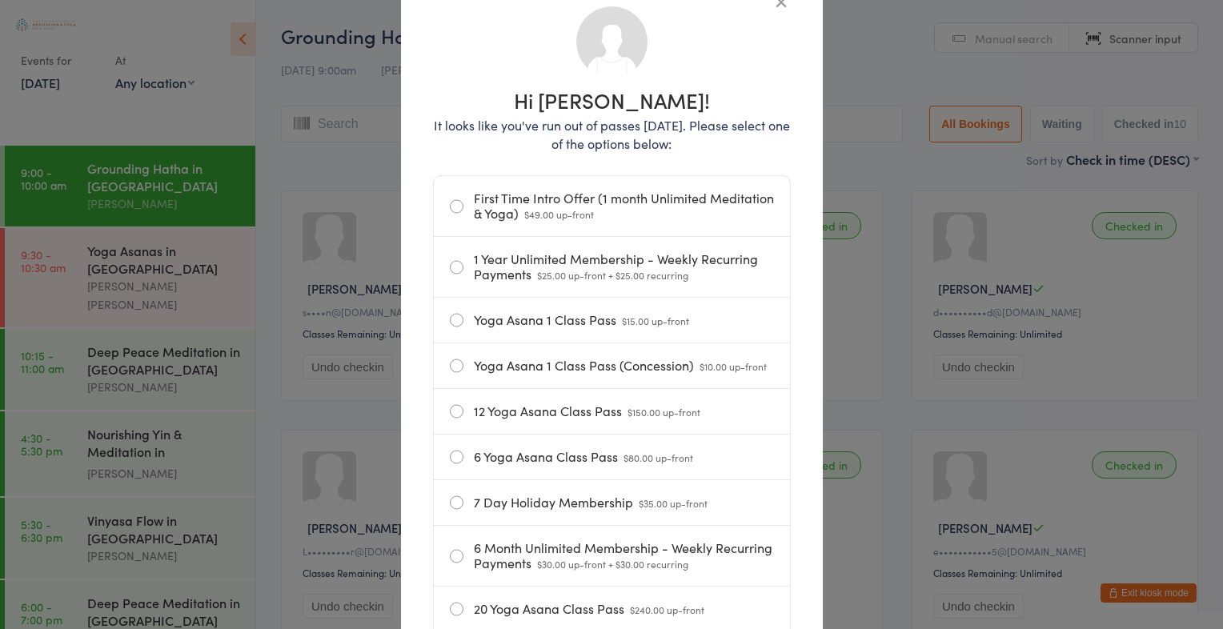
click at [452, 360] on label "Yoga Asana 1 Class Pass (Concession) $10.00 up-front" at bounding box center [612, 365] width 324 height 45
click at [0, 0] on input "Yoga Asana 1 Class Pass (Concession) $10.00 up-front" at bounding box center [0, 0] width 0 height 0
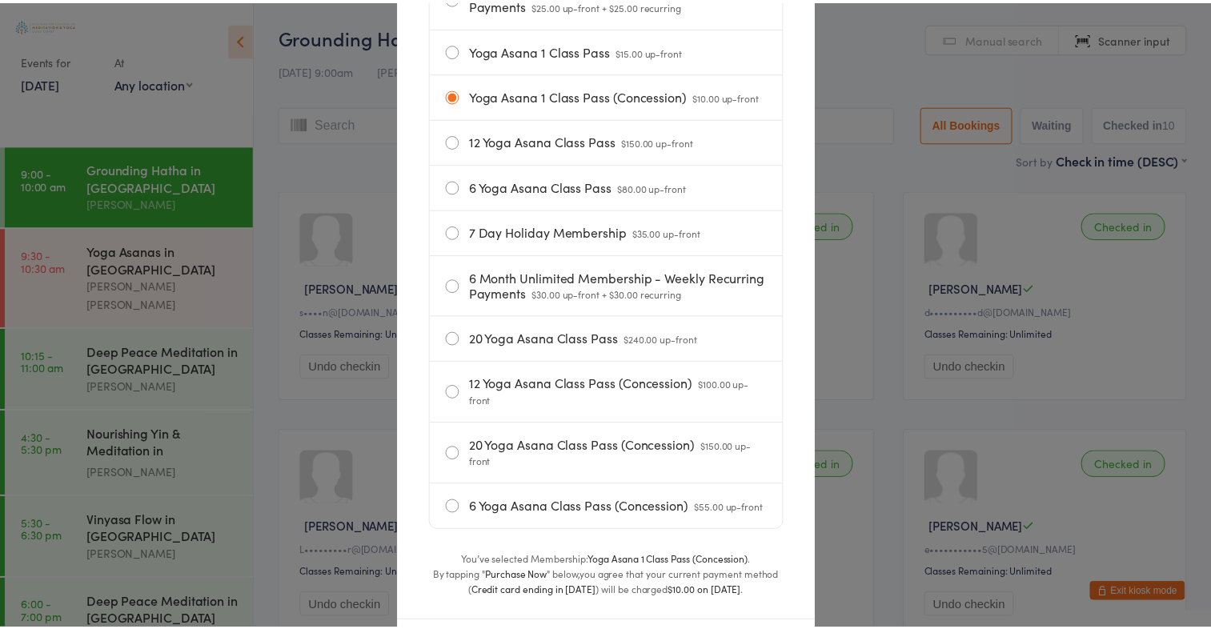
scroll to position [483, 0]
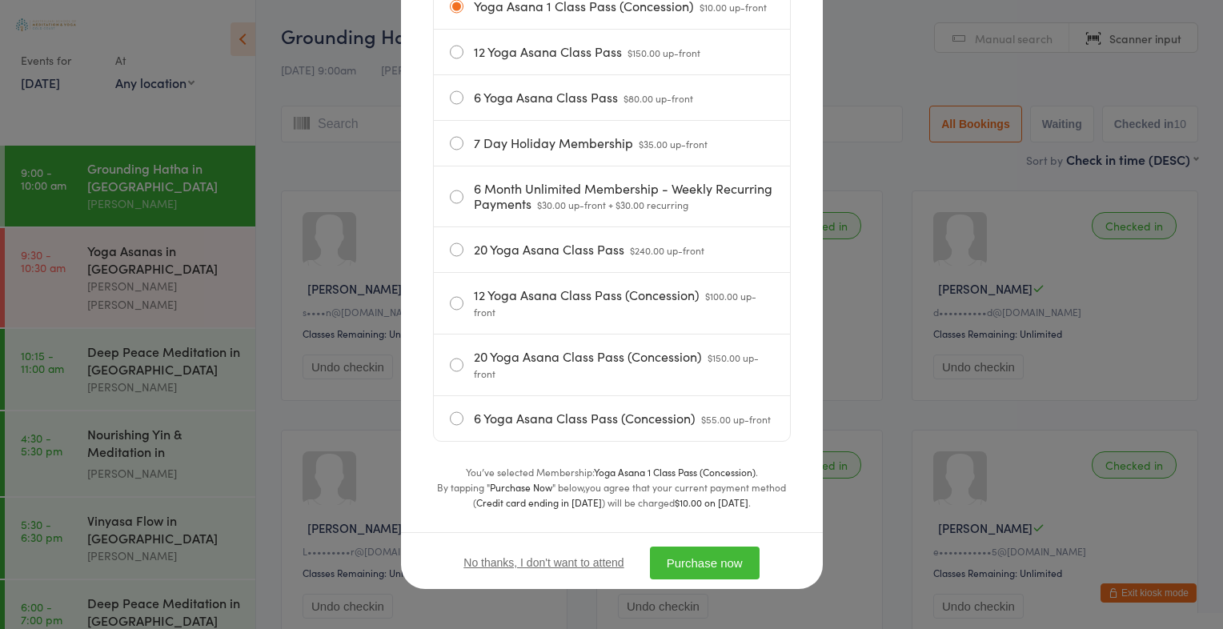
click at [730, 565] on button "Purchase now" at bounding box center [705, 563] width 110 height 33
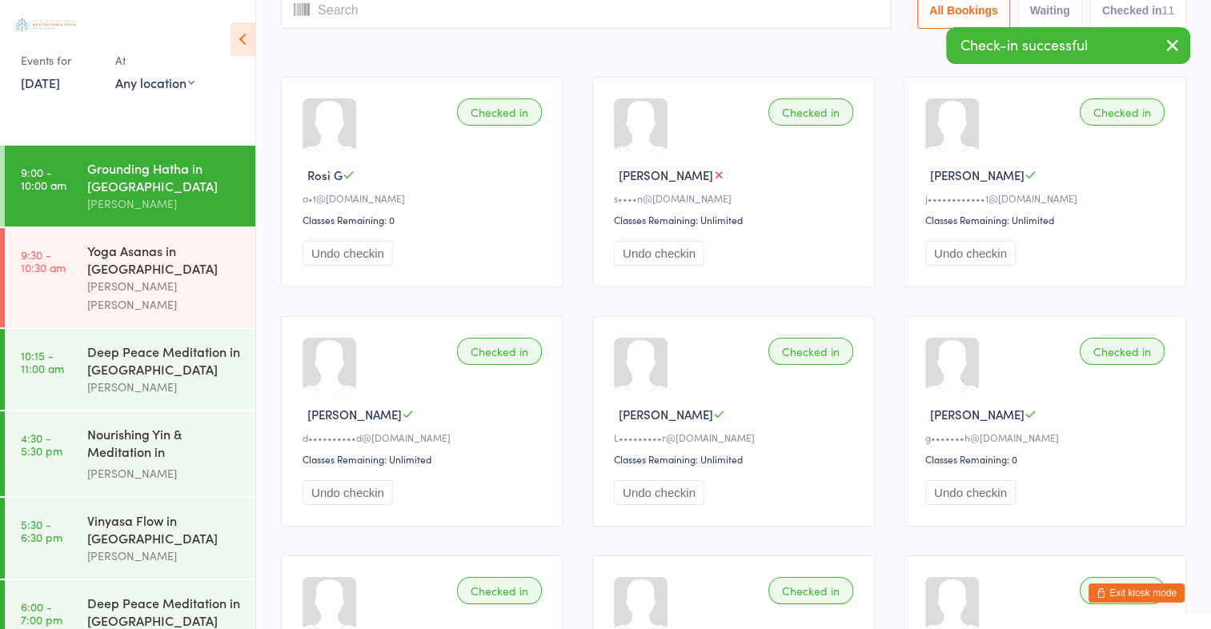
scroll to position [0, 0]
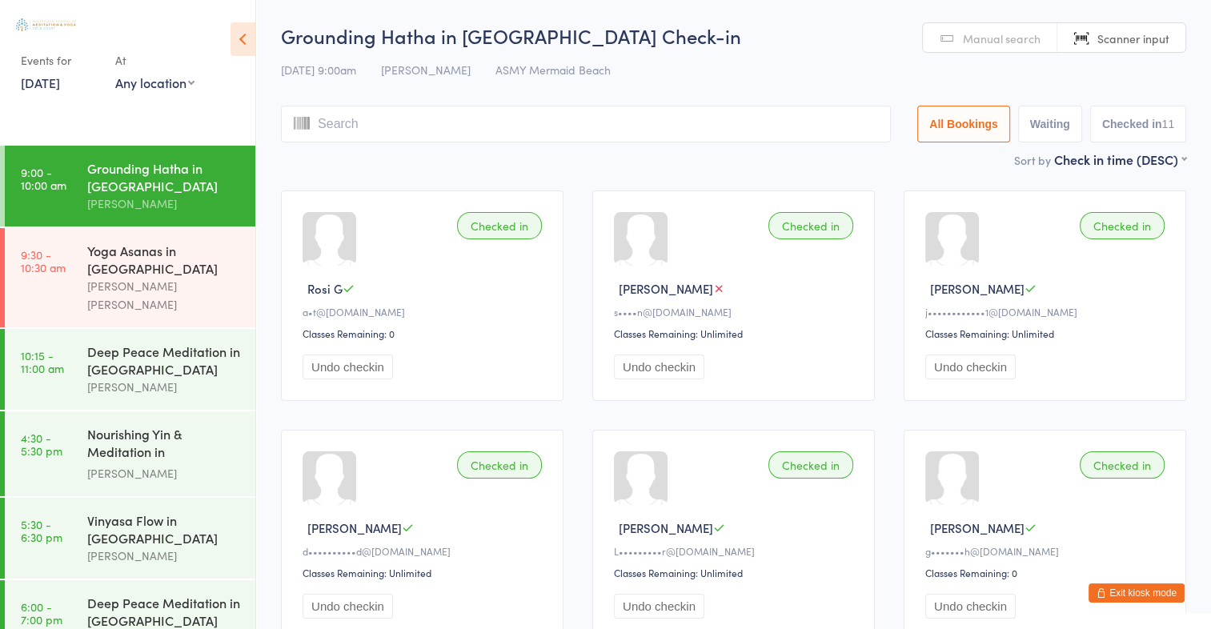
click at [408, 119] on input "search" at bounding box center [586, 124] width 610 height 37
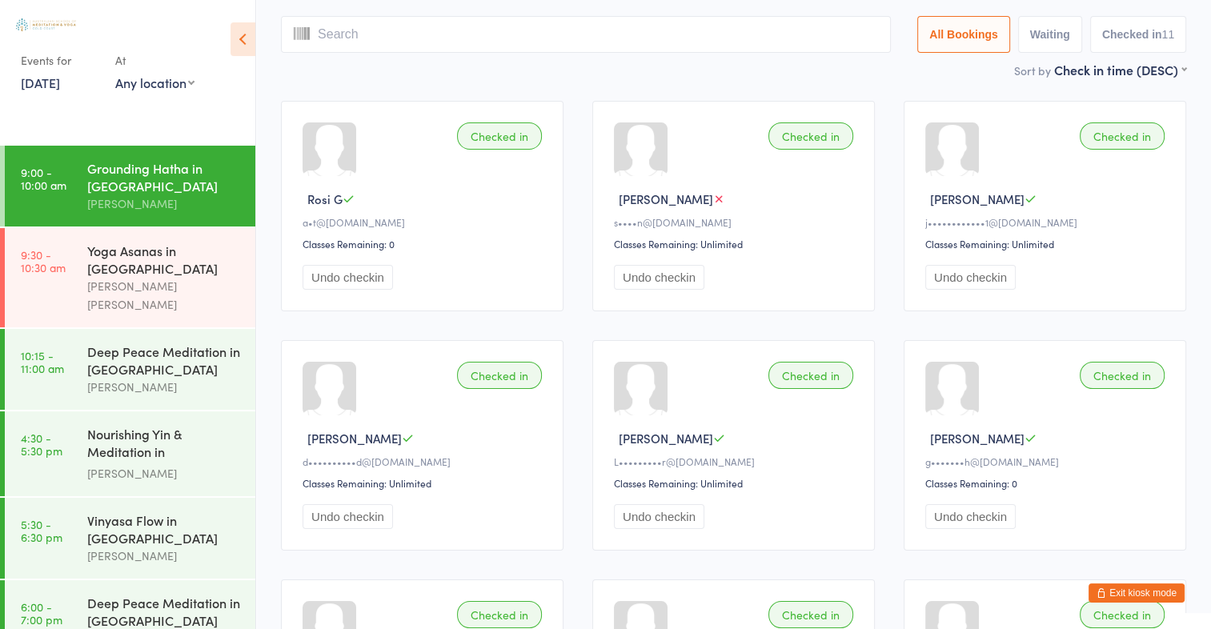
scroll to position [106, 0]
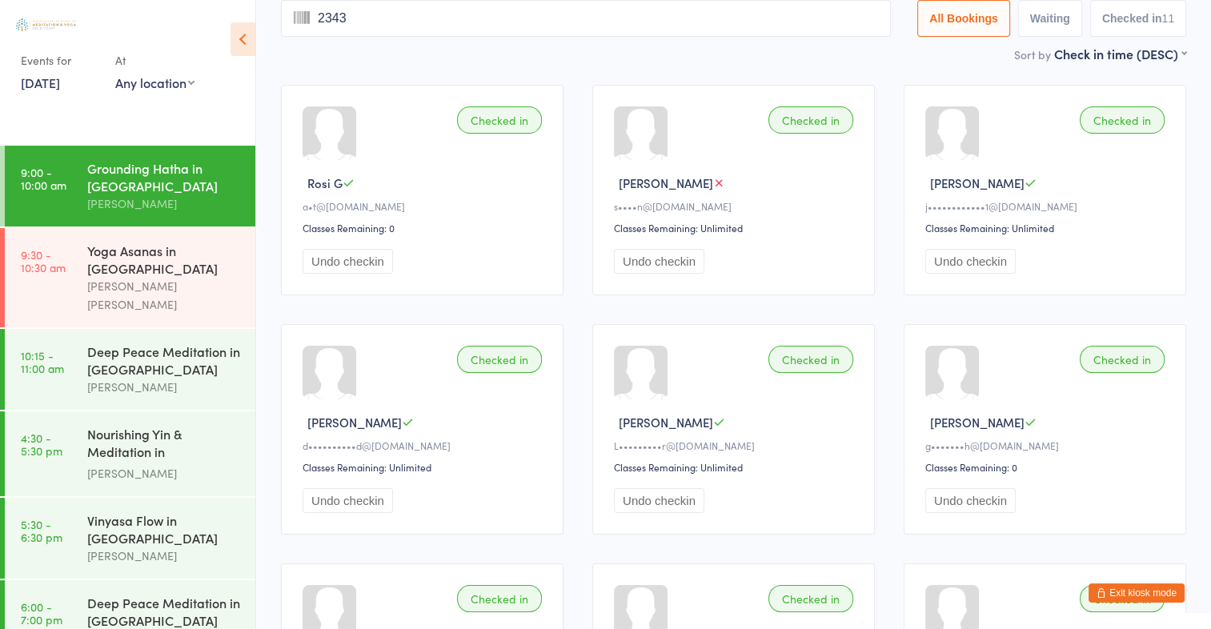
type input "2343"
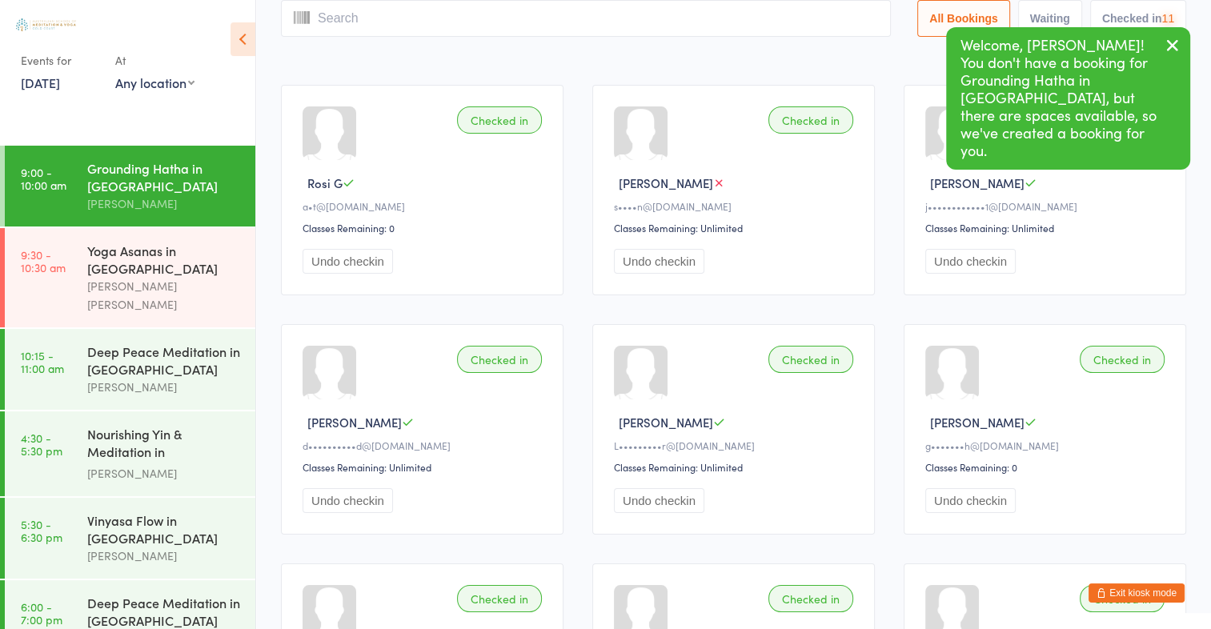
scroll to position [0, 0]
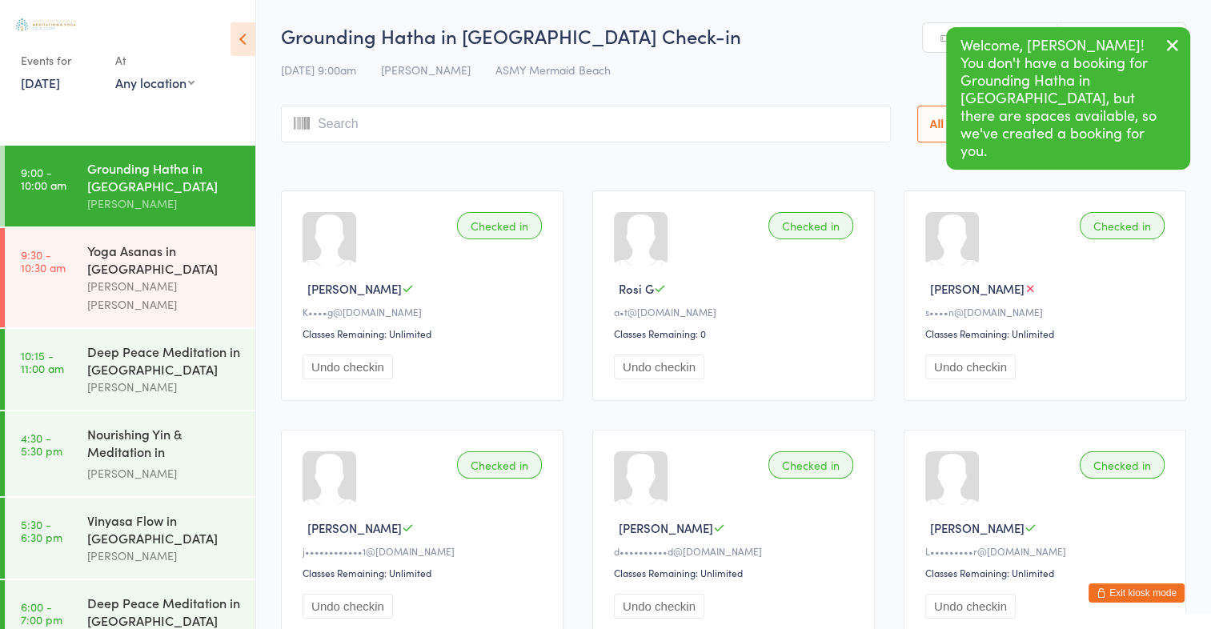
click at [1172, 43] on icon "button" at bounding box center [1172, 45] width 19 height 20
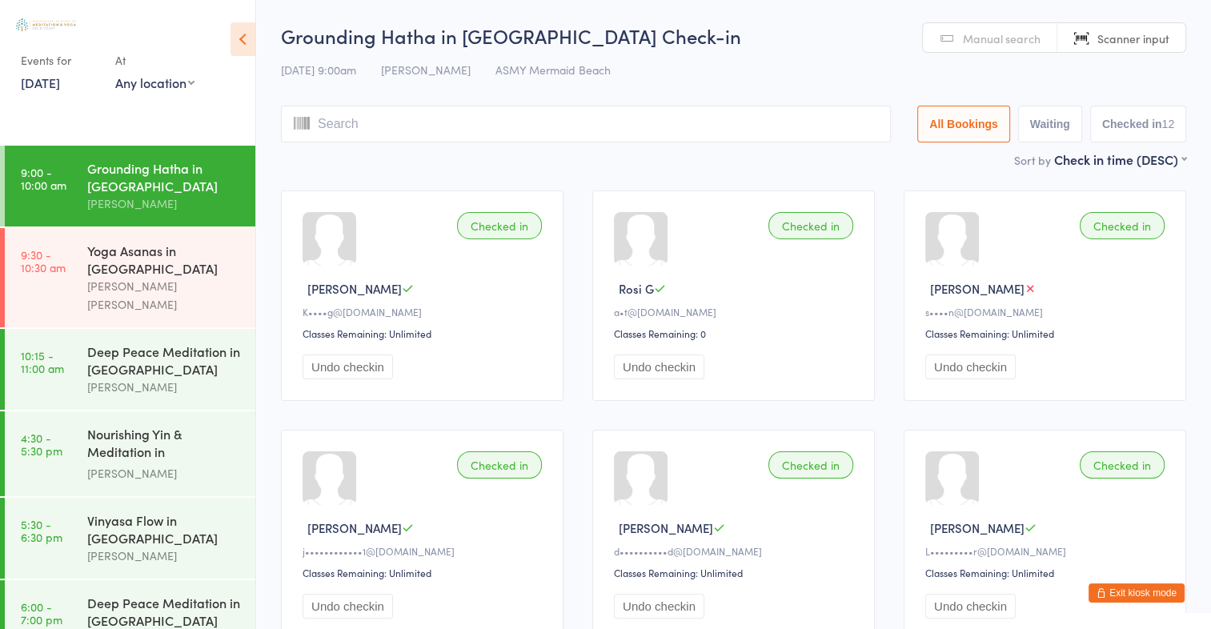
click at [488, 142] on input "search" at bounding box center [586, 124] width 610 height 37
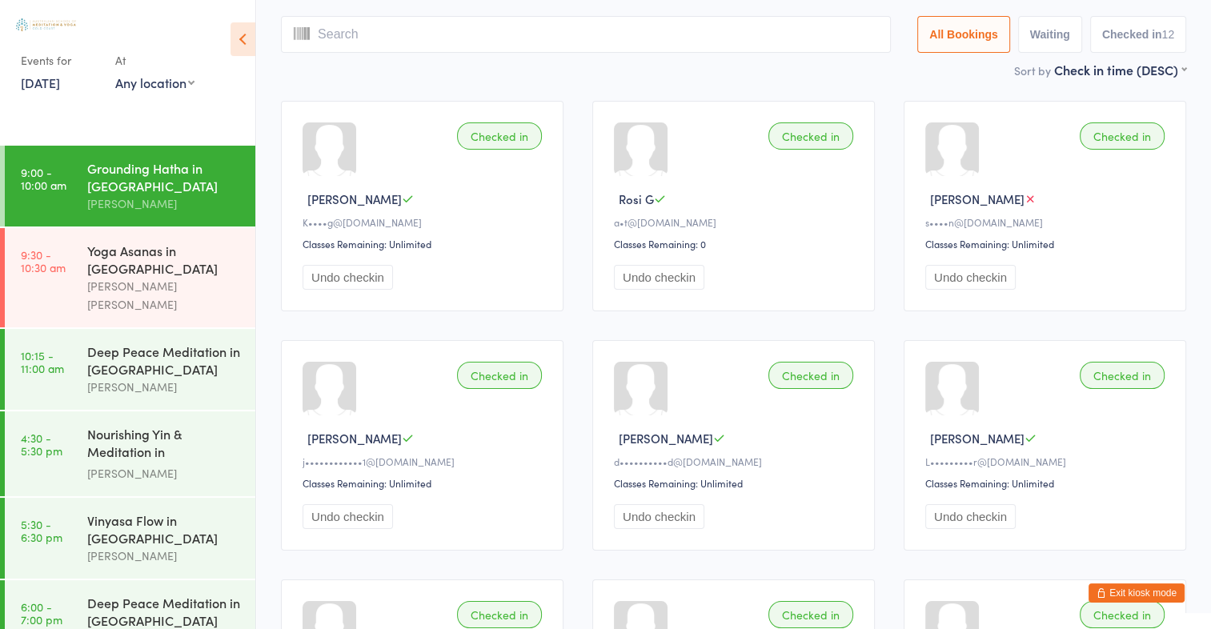
scroll to position [106, 0]
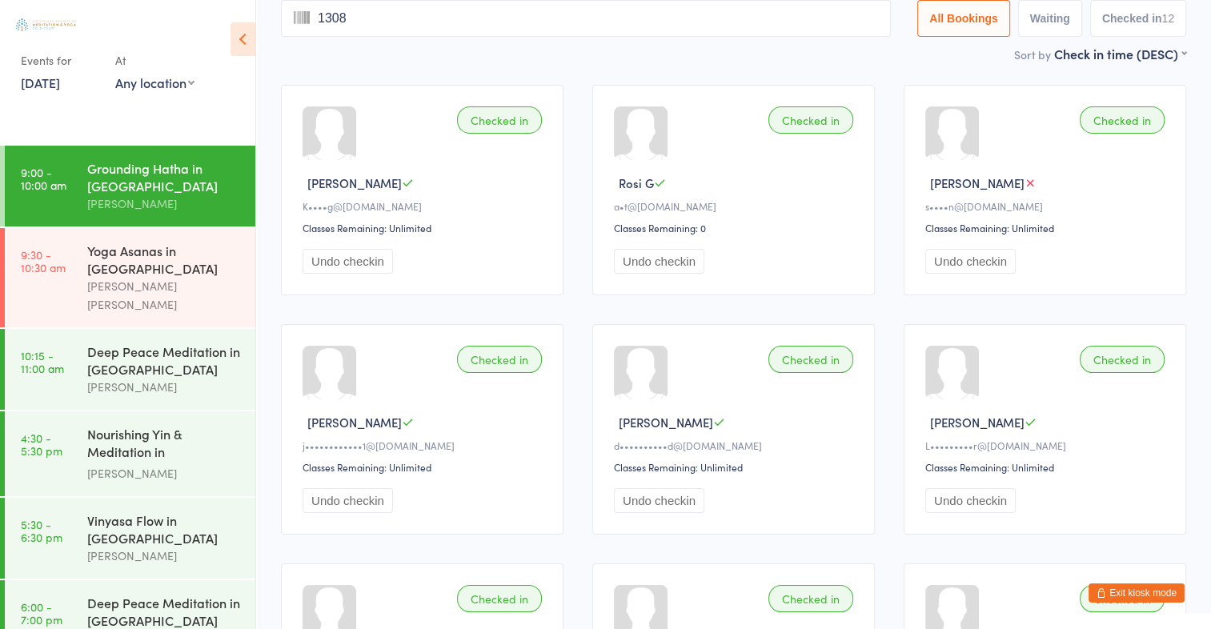
type input "1308"
